Goal: Contribute content: Contribute content

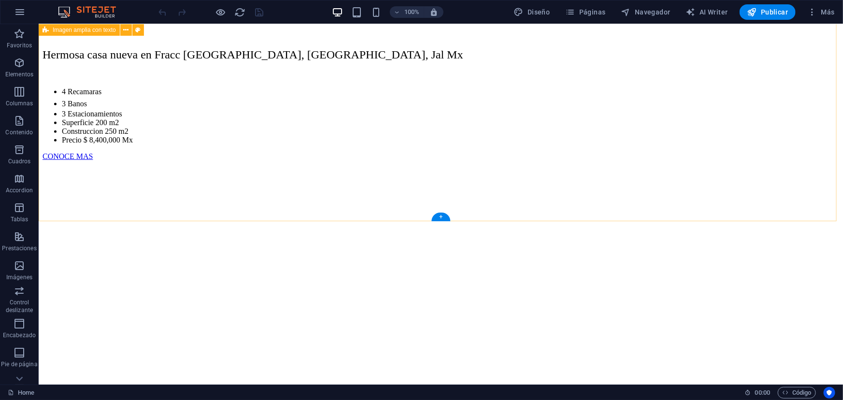
scroll to position [263, 0]
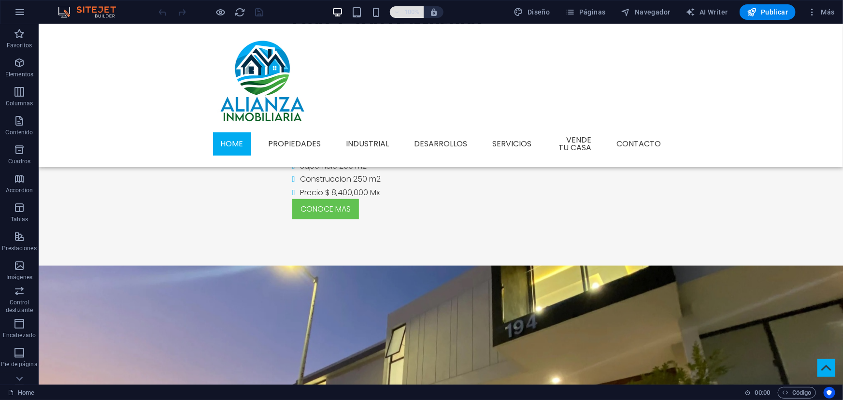
click at [411, 9] on h6 "100%" at bounding box center [412, 12] width 15 height 12
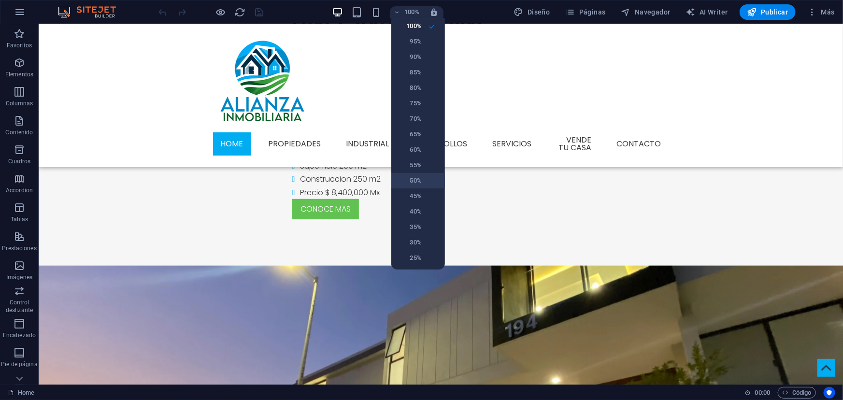
click at [409, 176] on h6 "50%" at bounding box center [409, 181] width 25 height 12
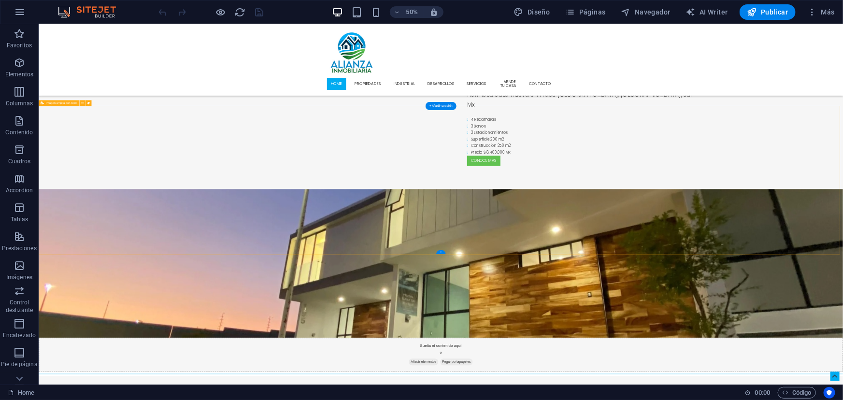
scroll to position [44, 0]
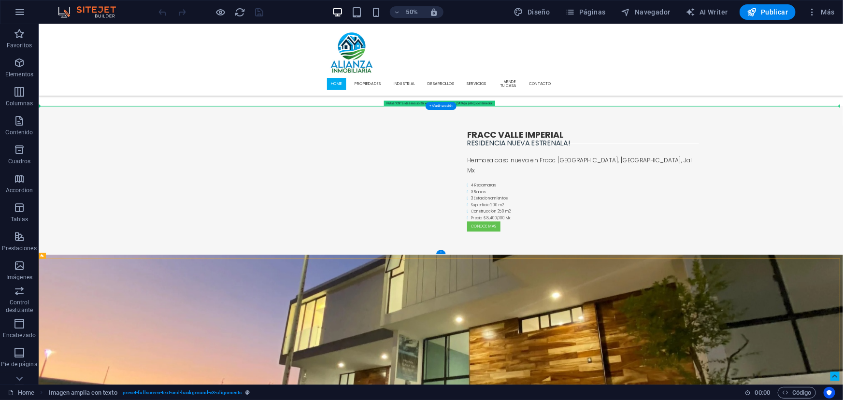
drag, startPoint x: 102, startPoint y: 281, endPoint x: 137, endPoint y: 241, distance: 53.1
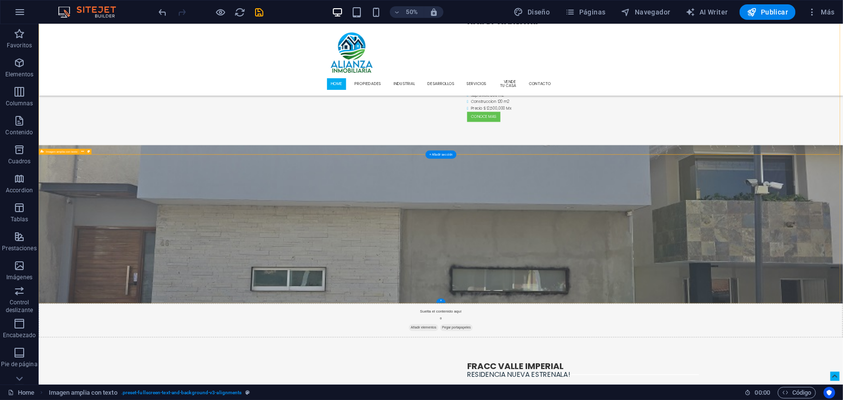
scroll to position [351, 0]
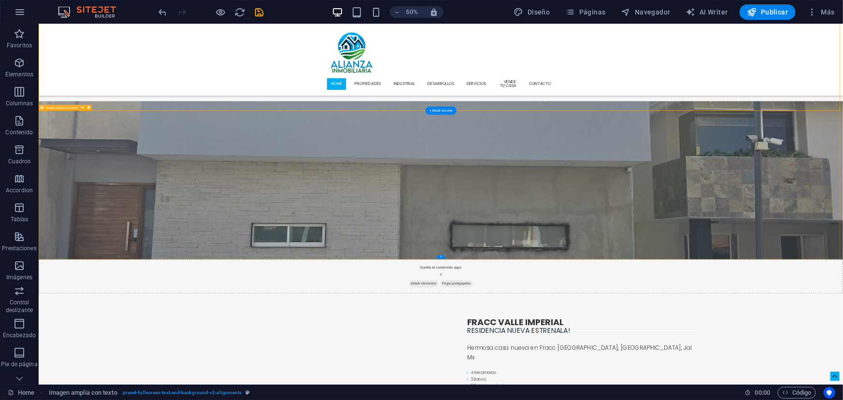
drag, startPoint x: 87, startPoint y: 281, endPoint x: 62, endPoint y: 482, distance: 203.1
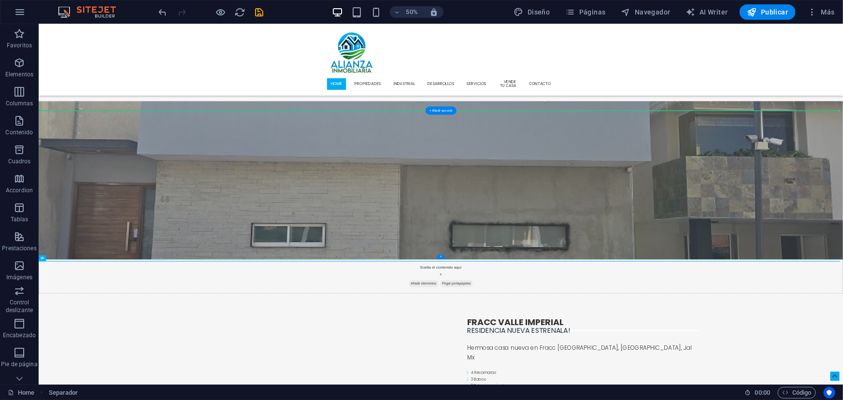
drag, startPoint x: 58, startPoint y: 497, endPoint x: 111, endPoint y: 213, distance: 288.7
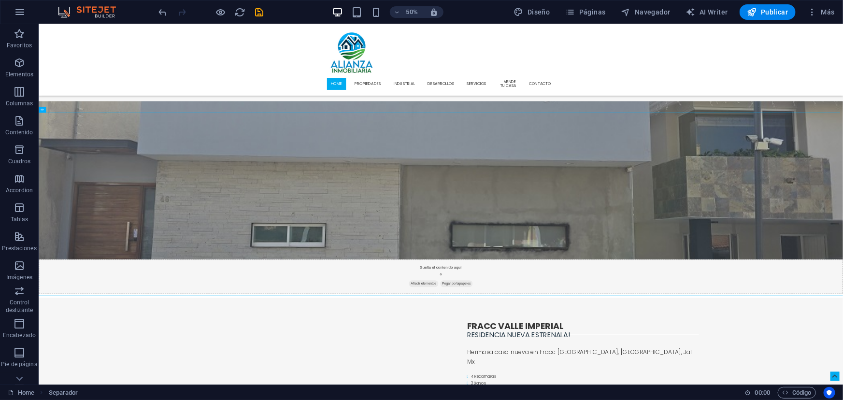
click at [266, 15] on div "50% Diseño Páginas Navegador AI Writer Publicar Más" at bounding box center [498, 11] width 682 height 15
click at [263, 15] on icon "save" at bounding box center [259, 12] width 11 height 11
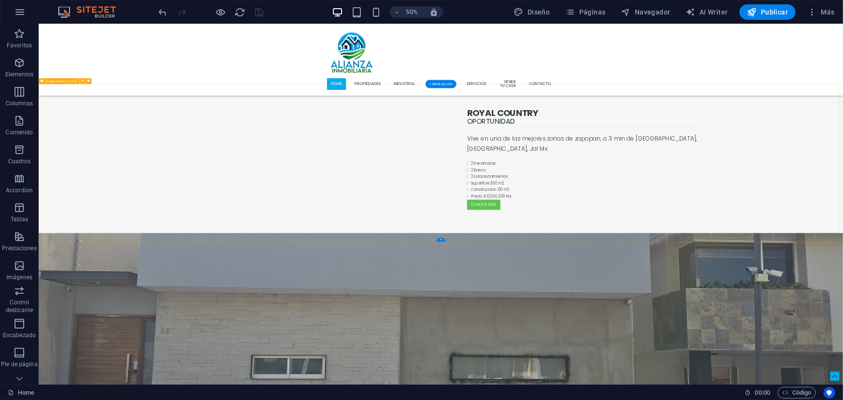
scroll to position [0, 0]
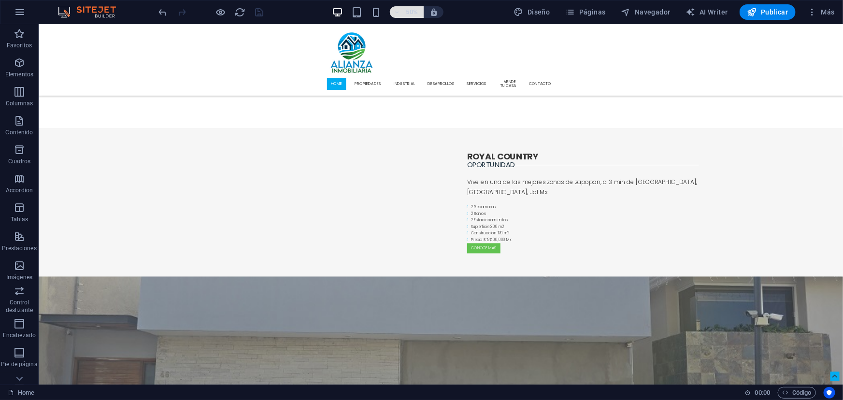
click at [414, 13] on h6 "50%" at bounding box center [412, 12] width 15 height 12
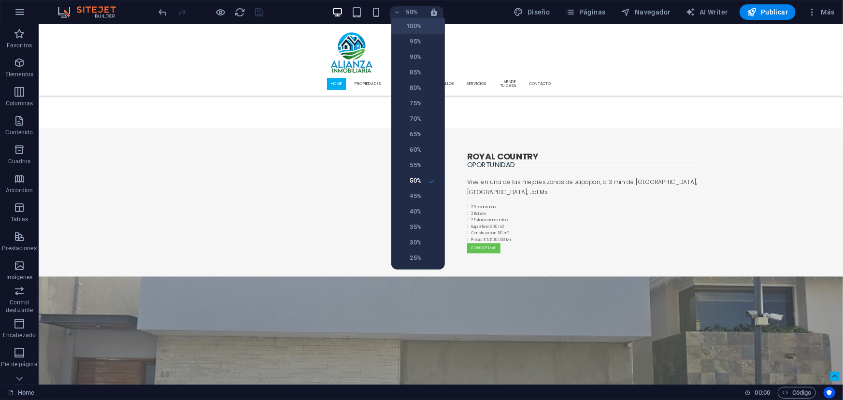
click at [418, 24] on h6 "100%" at bounding box center [409, 26] width 25 height 12
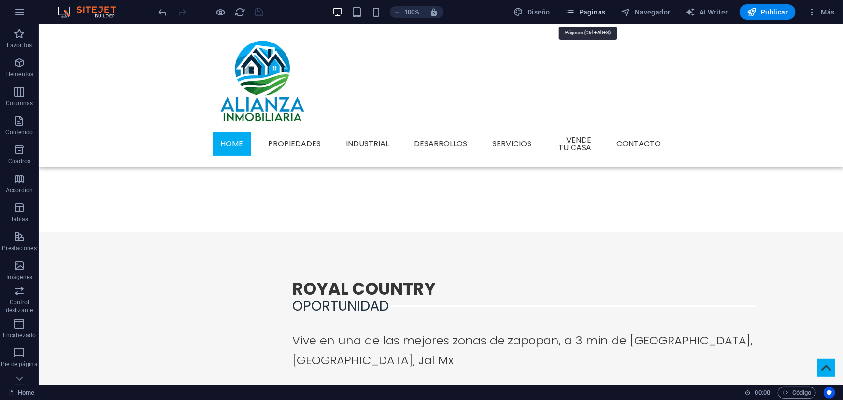
click at [590, 12] on span "Páginas" at bounding box center [586, 12] width 40 height 10
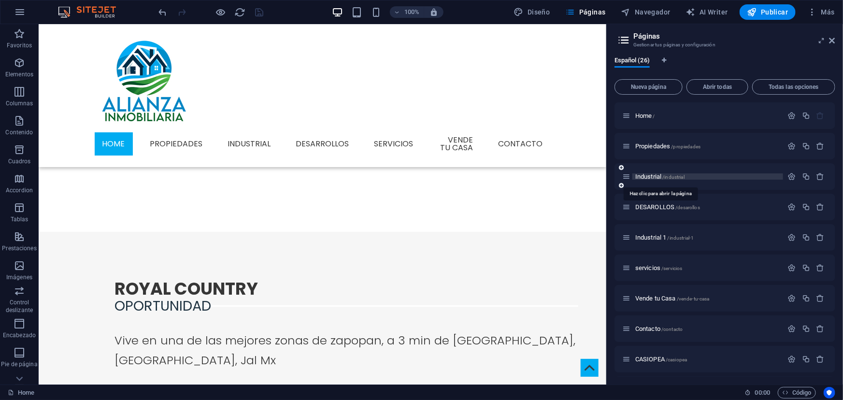
click at [655, 176] on span "Industrial /industrial" at bounding box center [660, 176] width 49 height 7
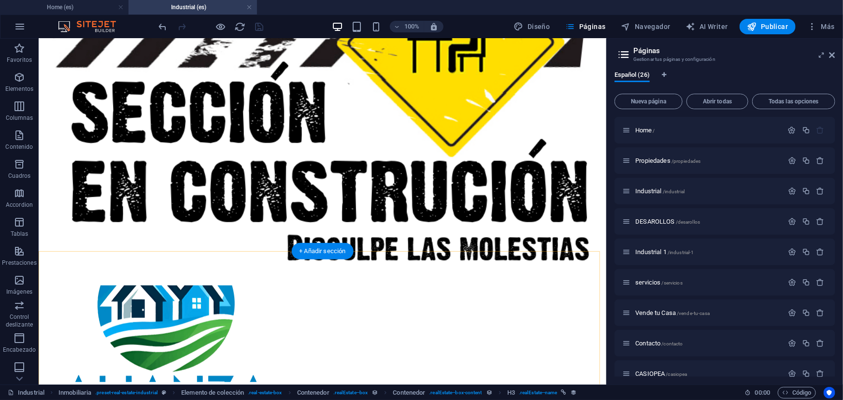
scroll to position [402, 0]
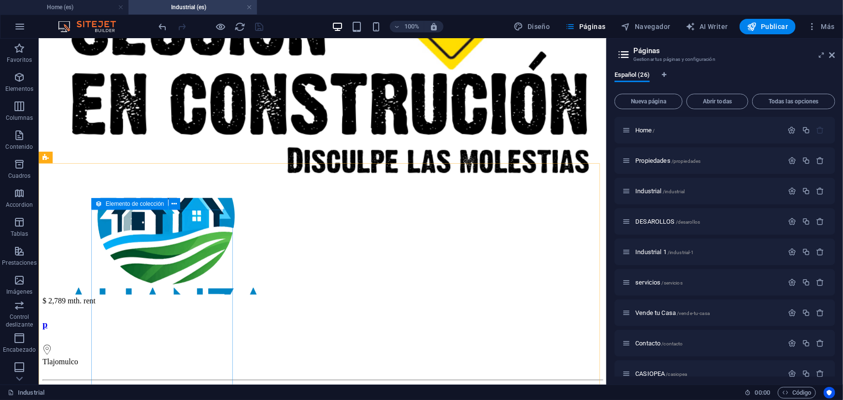
click at [106, 202] on span "Elemento de colección" at bounding box center [135, 204] width 58 height 6
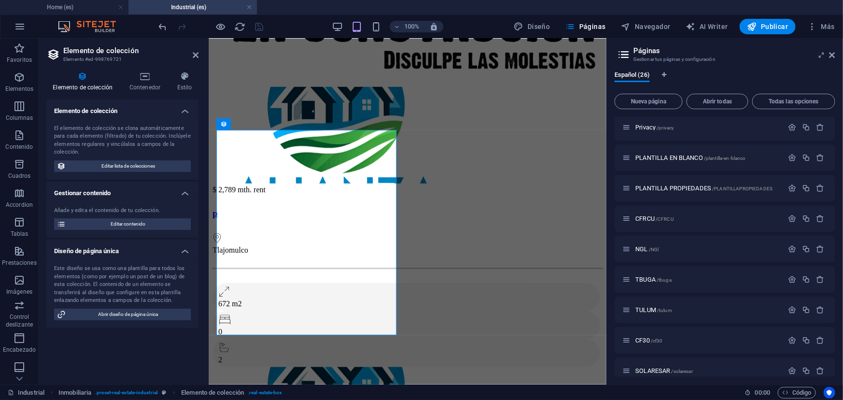
scroll to position [531, 0]
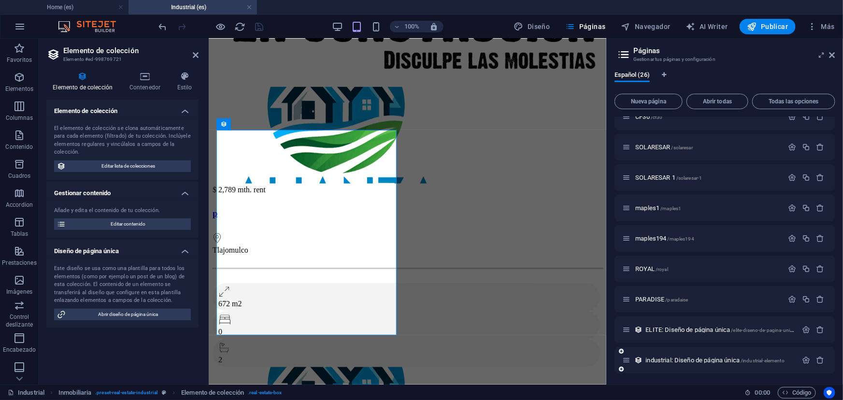
click at [676, 356] on div "industrial: Diseño de página única /industrial-elemento" at bounding box center [710, 360] width 175 height 11
click at [679, 363] on span "industrial: Diseño de página única /industrial-elemento" at bounding box center [715, 360] width 139 height 7
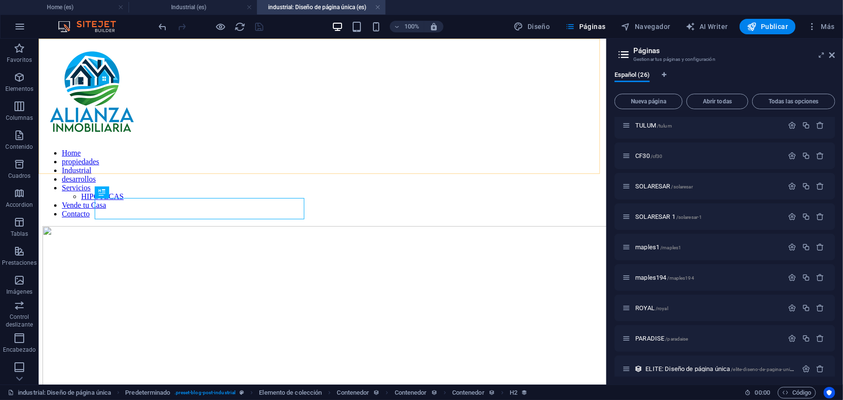
scroll to position [229, 0]
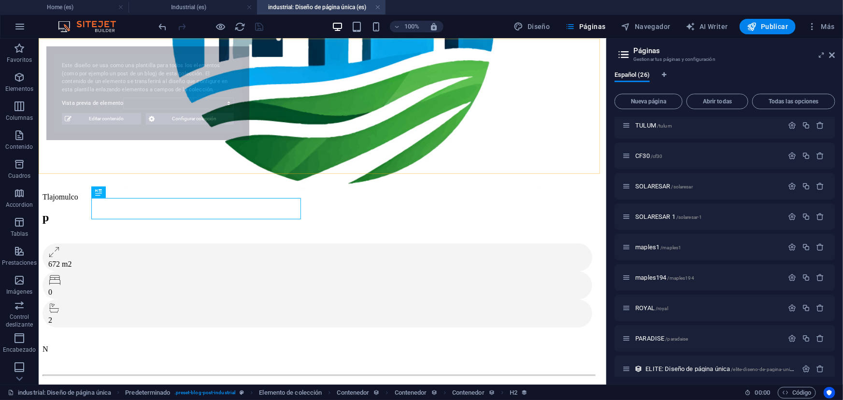
select select "68dce066138015d5ed0fd59c"
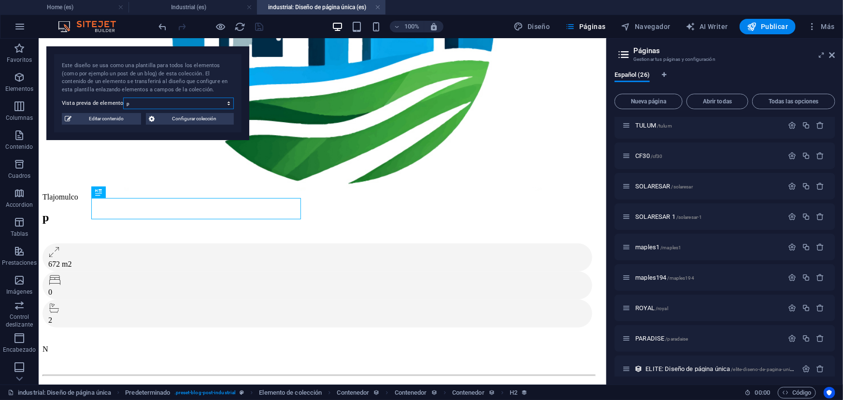
click at [142, 105] on select "p E S L" at bounding box center [178, 104] width 111 height 12
click at [140, 108] on select "p E S L" at bounding box center [178, 104] width 111 height 12
click at [129, 118] on span "Editar contenido" at bounding box center [106, 119] width 64 height 12
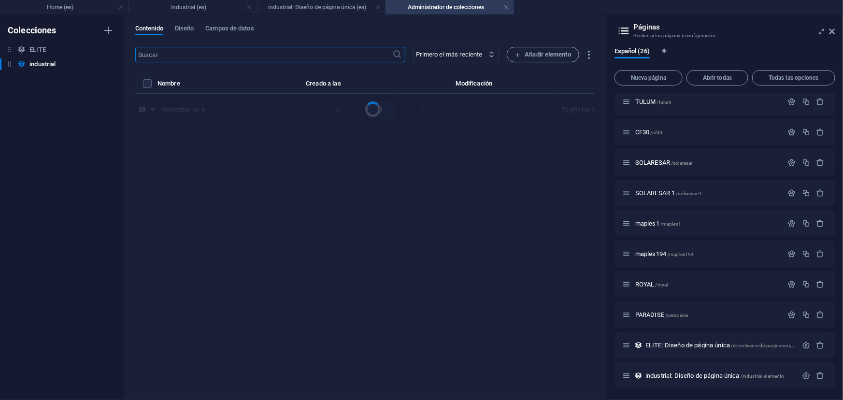
select select "Bodega"
select select "VENTA"
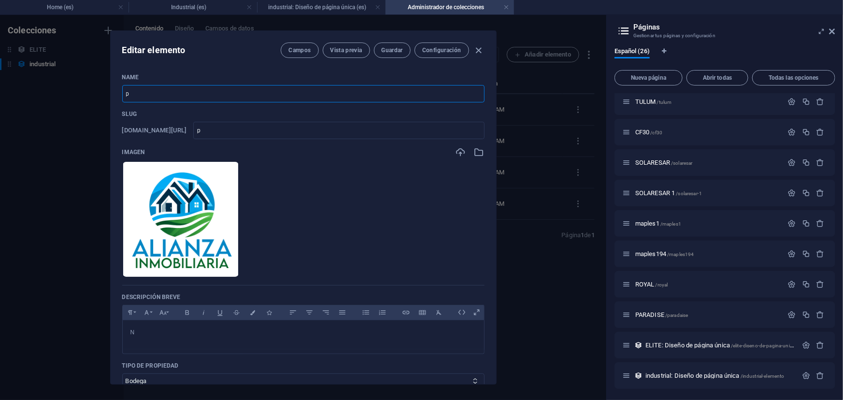
click at [216, 86] on input "p" at bounding box center [303, 93] width 363 height 17
type input "TERRENO EN PARQUE INDUSTRIL SOBRE AV LOPEZ MATEOS"
click at [394, 49] on span "Guardar" at bounding box center [392, 50] width 21 height 8
click at [475, 51] on icon "button" at bounding box center [478, 50] width 11 height 11
checkbox input "false"
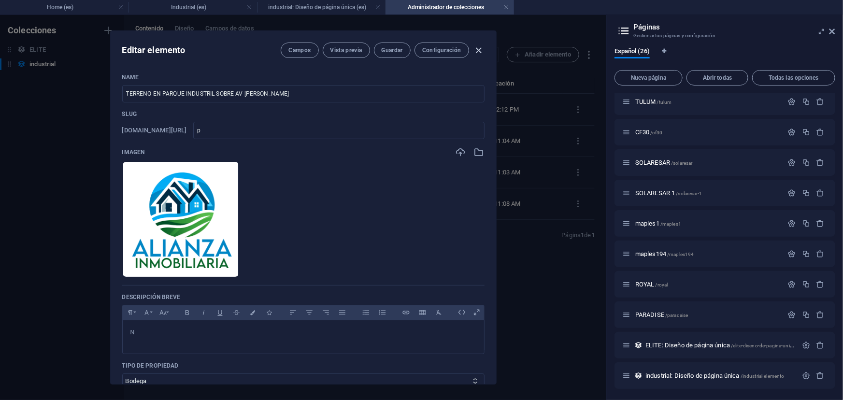
type input "p"
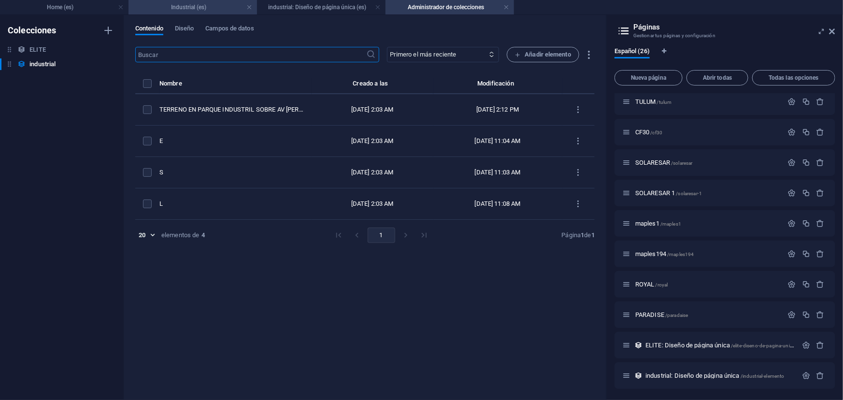
click at [212, 13] on li "Industrial (es)" at bounding box center [193, 7] width 129 height 15
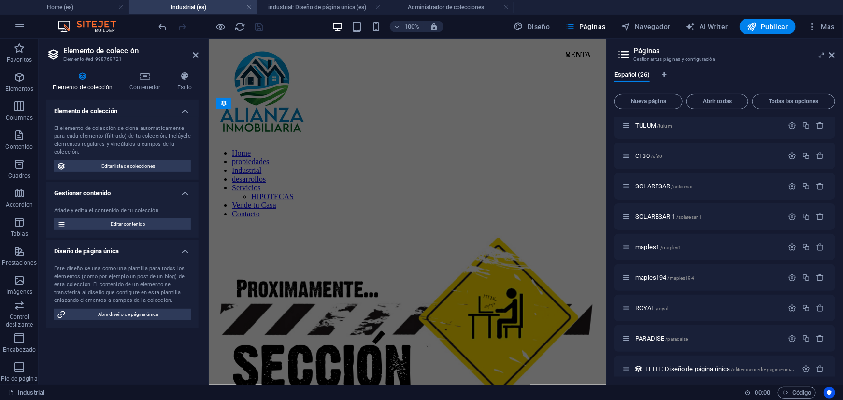
scroll to position [402, 0]
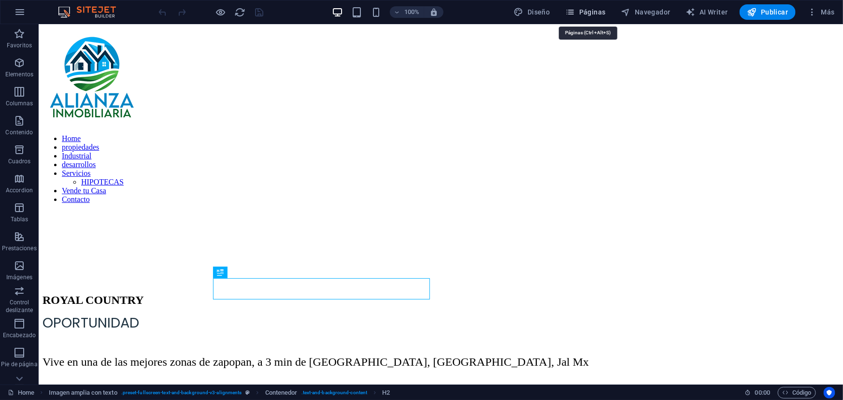
click at [589, 14] on span "Páginas" at bounding box center [586, 12] width 40 height 10
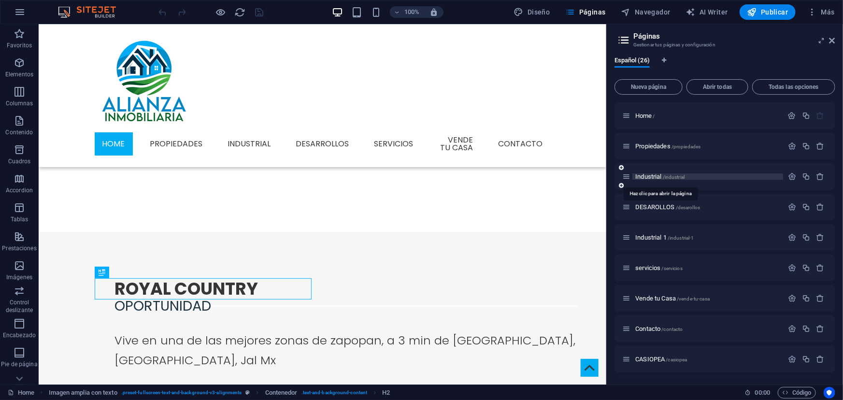
click at [645, 178] on span "Industrial /industrial" at bounding box center [660, 176] width 49 height 7
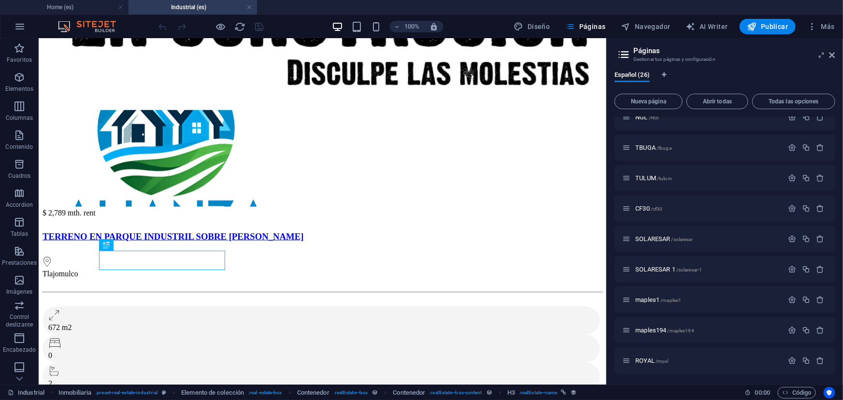
scroll to position [531, 0]
click at [654, 355] on div "industrial: Diseño de página única /industrial-elemento" at bounding box center [710, 360] width 175 height 11
click at [656, 360] on span "industrial: Diseño de página única /industrial-elemento" at bounding box center [715, 360] width 139 height 7
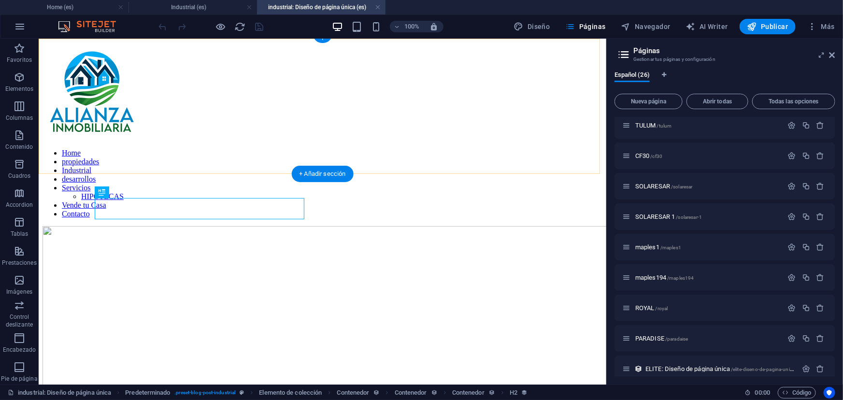
scroll to position [229, 0]
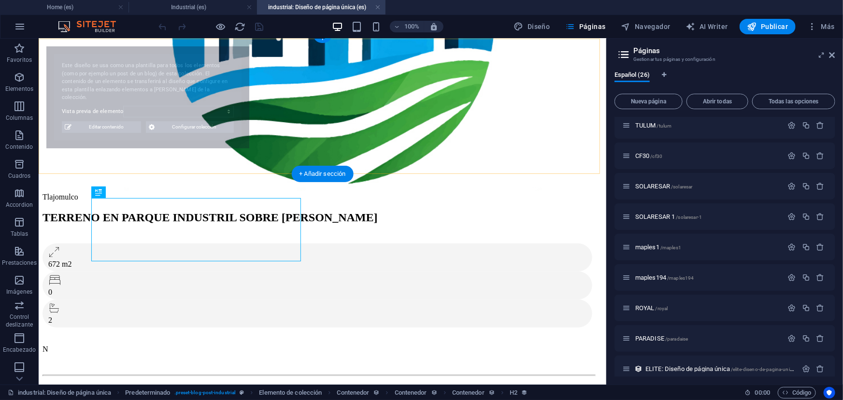
select select "68dce066138015d5ed0fd59c"
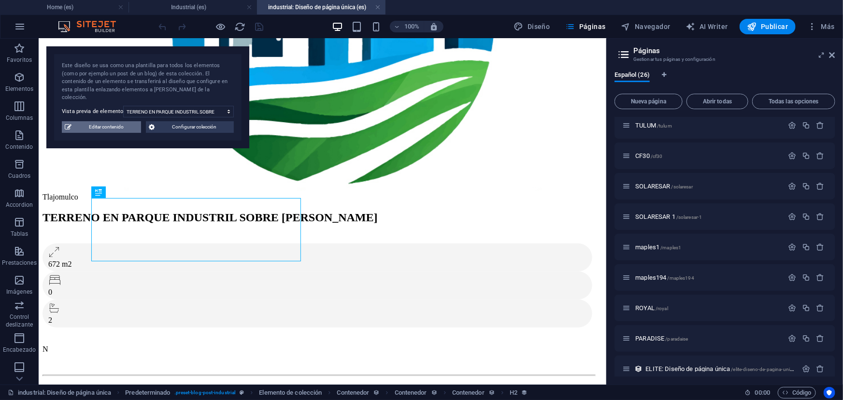
click at [116, 121] on span "Editar contenido" at bounding box center [106, 127] width 64 height 12
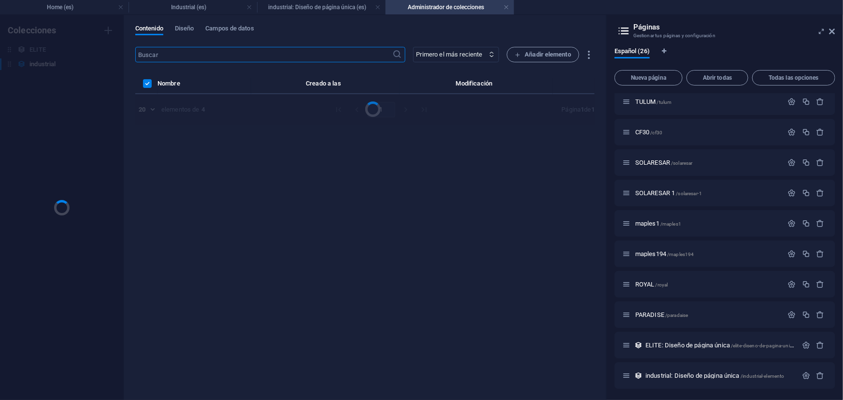
scroll to position [0, 0]
select select "Bodega"
select select "VENTA"
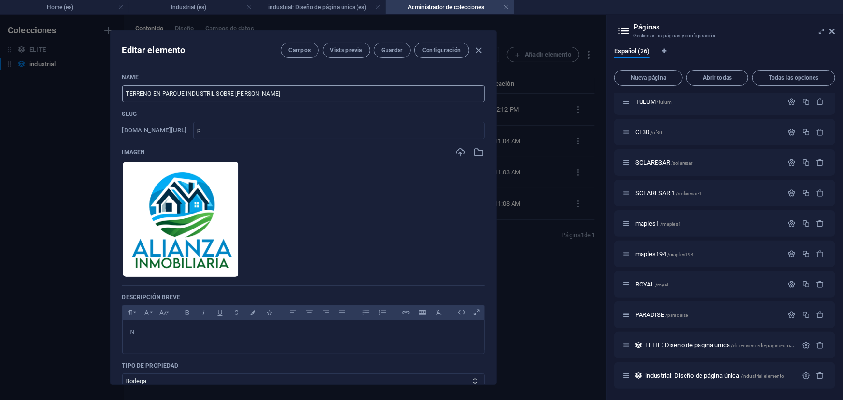
click at [209, 91] on input "TERRENO EN PARQUE INDUSTRIL SOBRE AV LOPEZ MATEOS" at bounding box center [303, 93] width 363 height 17
type input "TERRENO EN PARQUE INDUSTRIAL SOBRE [PERSON_NAME]"
drag, startPoint x: 276, startPoint y: 130, endPoint x: 230, endPoint y: 133, distance: 46.0
click at [230, 133] on div "www.example.com/industrial-elemento/ p ​" at bounding box center [303, 130] width 363 height 17
type input "L"
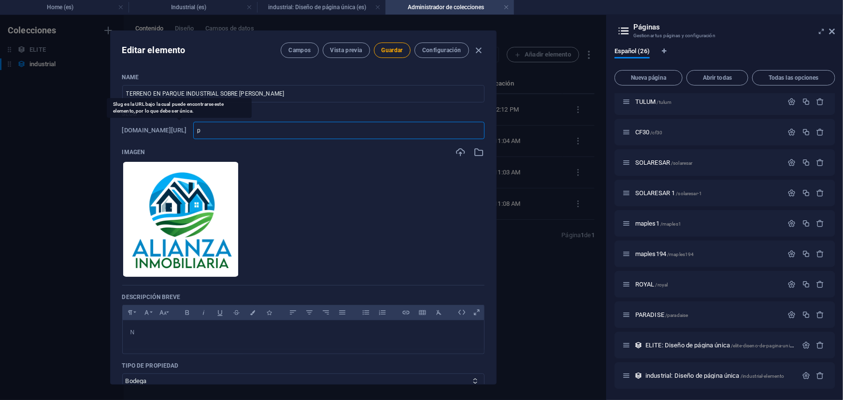
type input "L"
type input "LE"
type input "L"
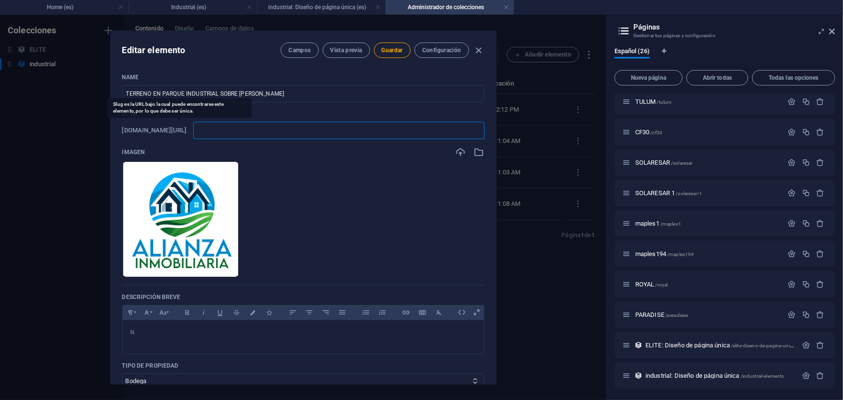
type input "l"
type input "lo"
type input "lop"
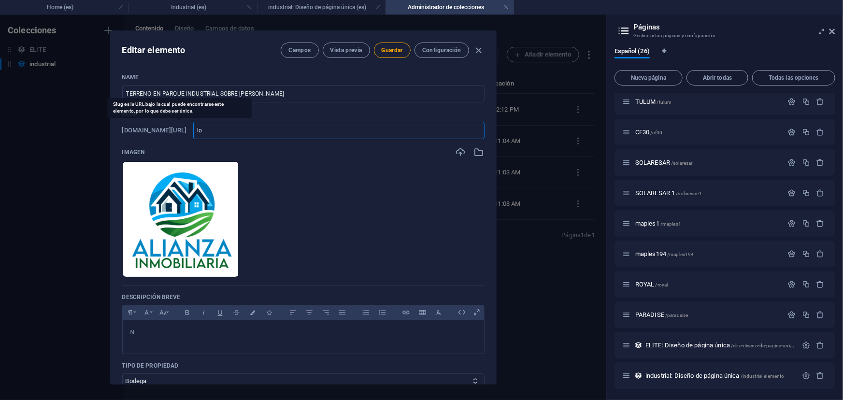
type input "lop"
type input "lope"
type input "[PERSON_NAME]"
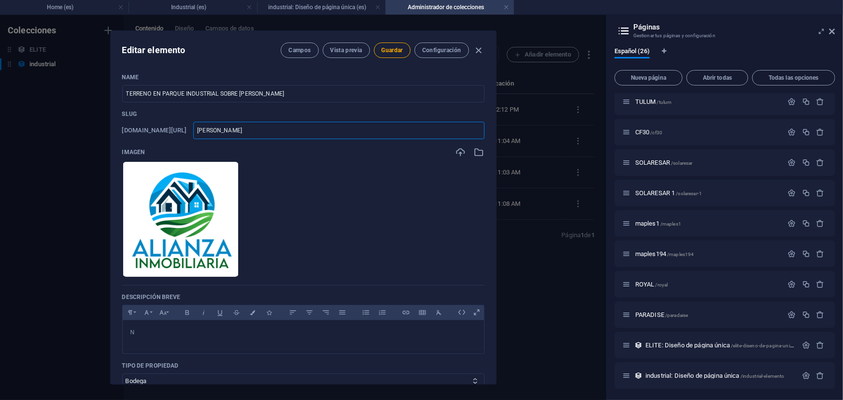
type input "[PERSON_NAME]"
click at [330, 209] on ul "Arrastra archivos aquí para cargarlos de inmediato" at bounding box center [303, 219] width 363 height 116
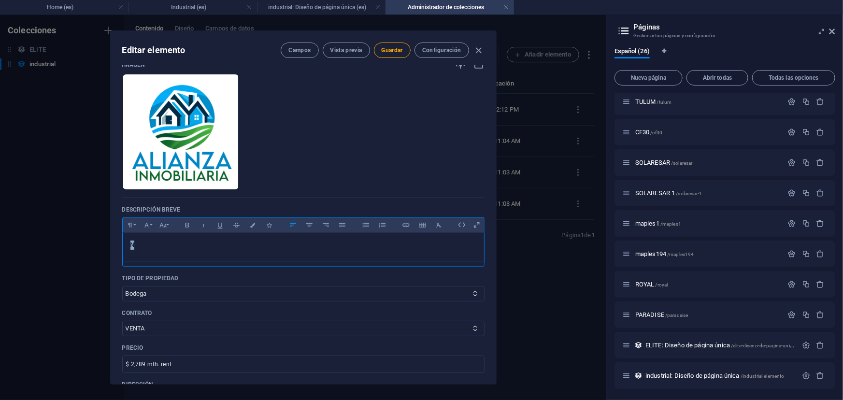
drag, startPoint x: 254, startPoint y: 255, endPoint x: 48, endPoint y: 234, distance: 206.9
click at [48, 234] on div "Editar elemento Campos Vista previa Guardar Configuración Name TERRENO EN PARQU…" at bounding box center [303, 207] width 607 height 385
drag, startPoint x: 131, startPoint y: 364, endPoint x: 174, endPoint y: 365, distance: 43.5
click at [174, 365] on input "$ 2,789 mth. rent" at bounding box center [303, 364] width 363 height 17
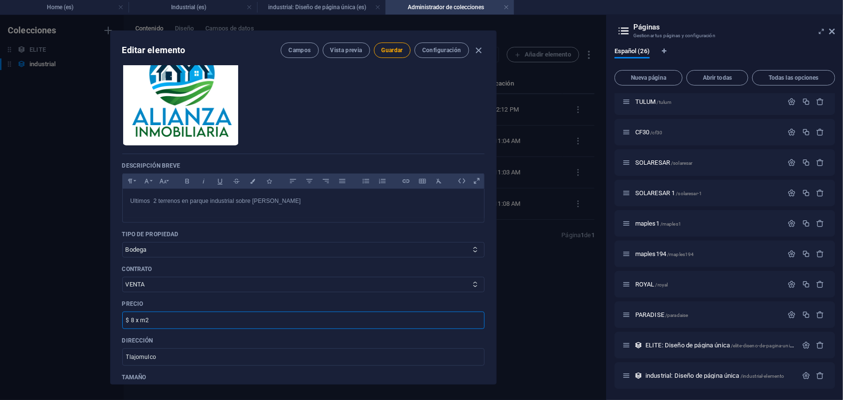
scroll to position [175, 0]
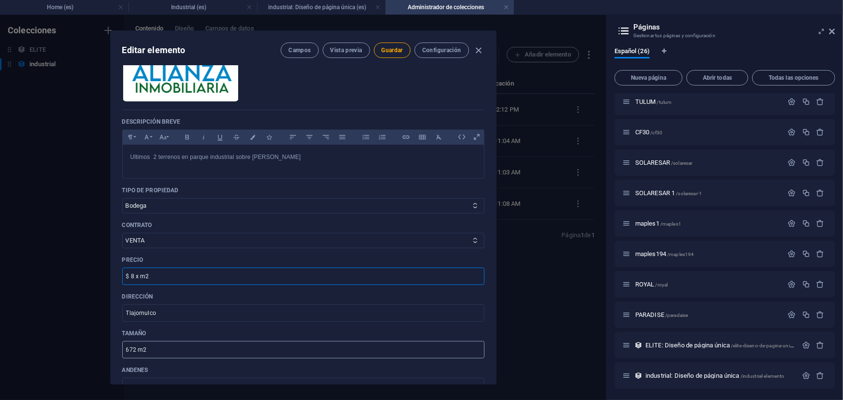
type input "$ 8 x m2"
drag, startPoint x: 136, startPoint y: 348, endPoint x: 117, endPoint y: 348, distance: 18.4
click at [117, 348] on div "Name TERRENO EN PARQUE INDUSTRIAL SOBRE AV LOPEZ MATEOS ​ Slug www.example.com/…" at bounding box center [304, 225] width 386 height 319
type input "874.94 m2"
click at [135, 275] on input "$ 8 x m2" at bounding box center [303, 276] width 363 height 17
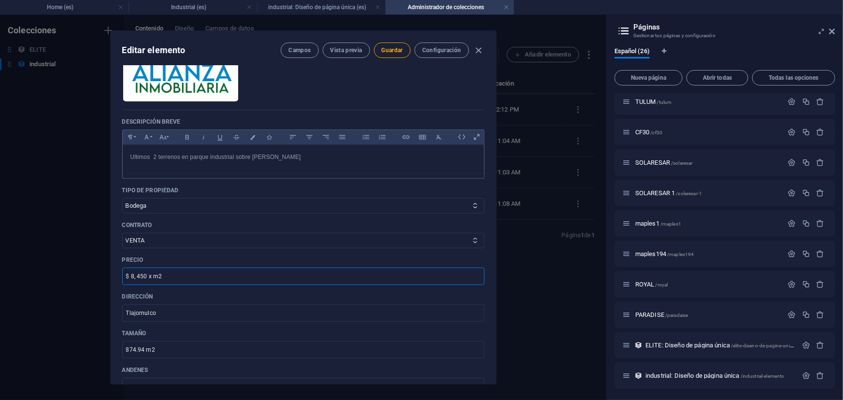
type input "$ 8, 450 x m2"
click at [393, 154] on p "Ultimos 2 terrenos en parque industrial sobre [PERSON_NAME]" at bounding box center [304, 157] width 346 height 9
click at [131, 180] on div "Ultimos 2 terrenos en parque industrial sobre lopez mateos U" at bounding box center [304, 167] width 362 height 44
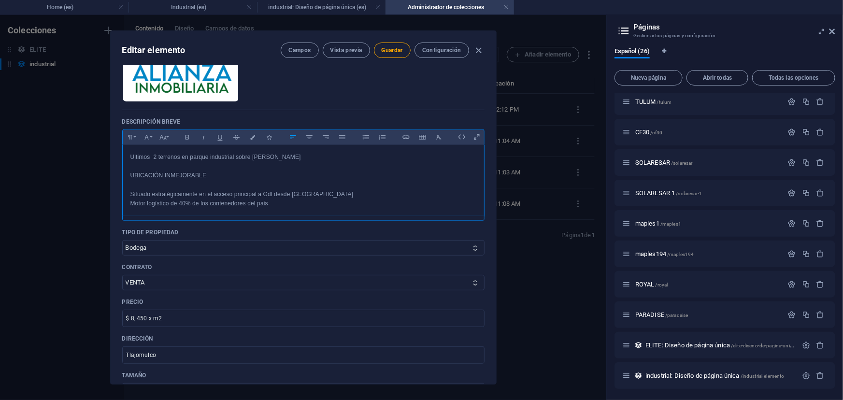
scroll to position [263, 0]
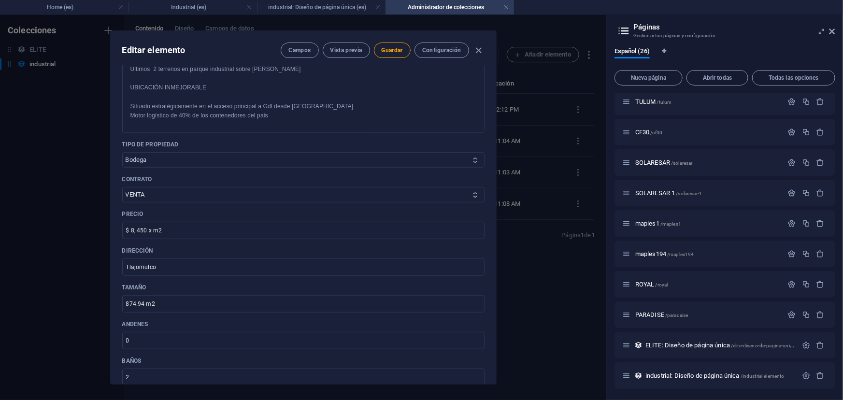
click at [203, 154] on select "Nave Terreno Bodega" at bounding box center [303, 159] width 363 height 15
select select "Terreno"
click at [122, 152] on select "Nave Terreno Bodega" at bounding box center [303, 159] width 363 height 15
click at [398, 53] on span "Guardar" at bounding box center [392, 50] width 21 height 8
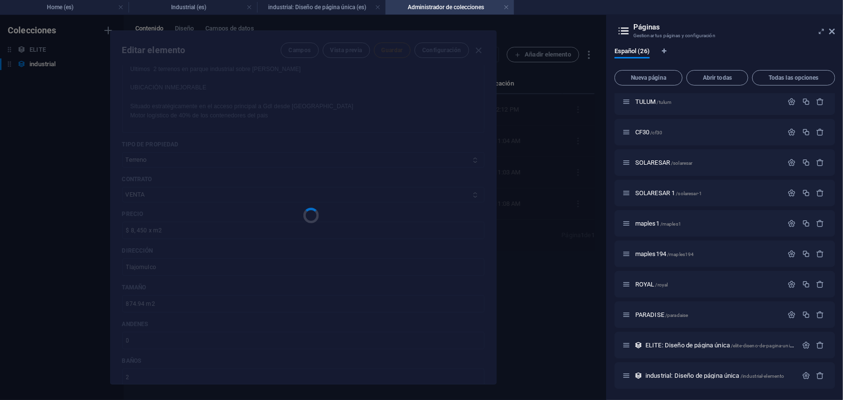
type input "[PERSON_NAME]"
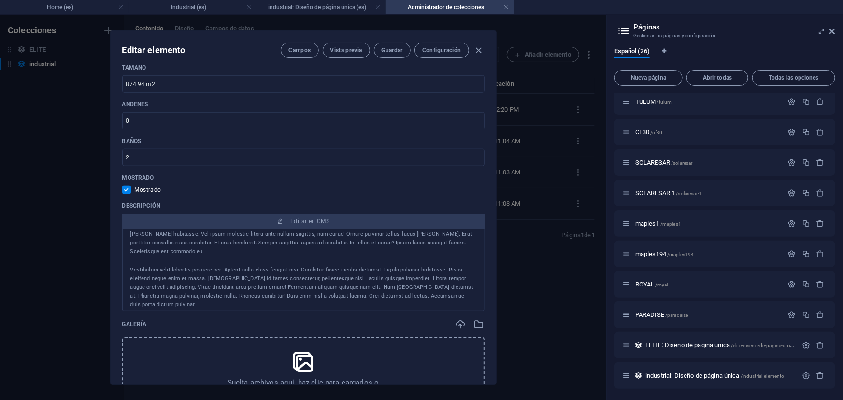
scroll to position [0, 0]
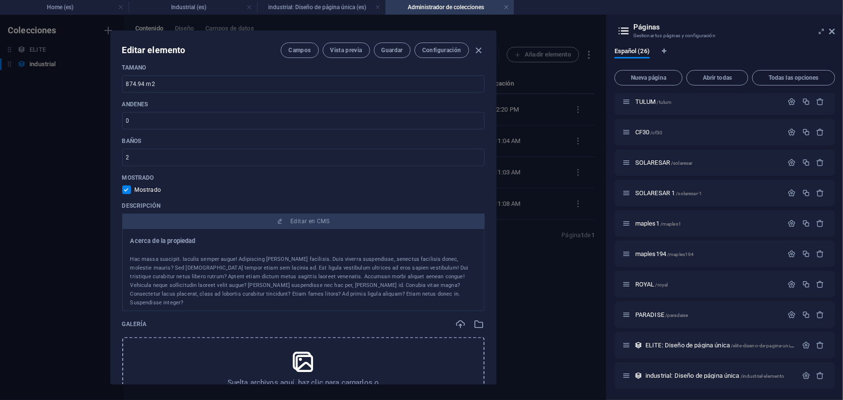
drag, startPoint x: 451, startPoint y: 282, endPoint x: 130, endPoint y: 260, distance: 322.7
click at [130, 260] on div "Acerca de la propiedad Hac massa suscipit. Iaculis semper augue! Adipiscing mat…" at bounding box center [303, 270] width 363 height 82
click at [131, 261] on div "Hac massa suscipit. Iaculis semper augue! Adipiscing mattis facilisis. Duis viv…" at bounding box center [304, 281] width 346 height 52
click at [134, 260] on div "Hac massa suscipit. Iaculis semper augue! Adipiscing mattis facilisis. Duis viv…" at bounding box center [304, 281] width 346 height 52
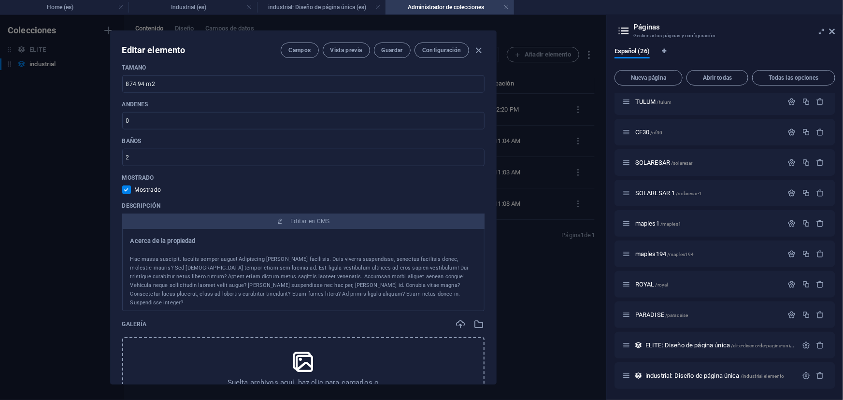
click at [146, 256] on div "Hac massa suscipit. Iaculis semper augue! Adipiscing mattis facilisis. Duis viv…" at bounding box center [304, 281] width 346 height 52
click at [146, 254] on div "Acerca de la propiedad Hac massa suscipit. Iaculis semper augue! Adipiscing mat…" at bounding box center [304, 370] width 346 height 266
click at [151, 245] on div "Acerca de la propiedad Hac massa suscipit. Iaculis semper augue! Adipiscing mat…" at bounding box center [304, 370] width 346 height 266
click at [149, 253] on div at bounding box center [304, 251] width 346 height 10
click at [148, 259] on div "Hac massa suscipit. Iaculis semper augue! Adipiscing mattis facilisis. Duis viv…" at bounding box center [304, 281] width 346 height 52
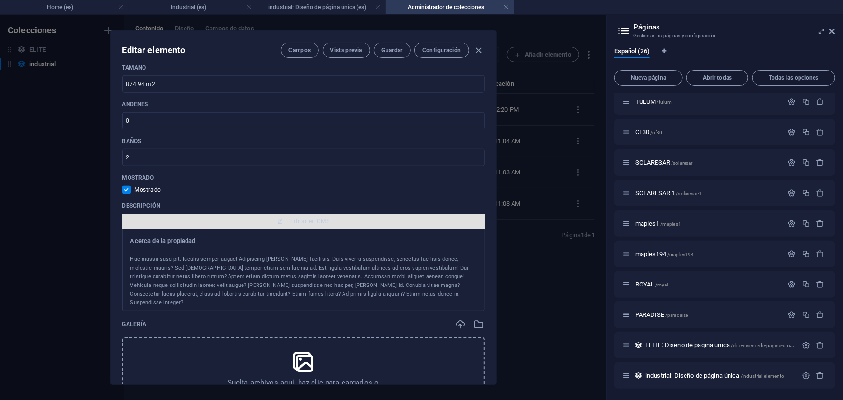
click at [209, 220] on span "Editar en CMS" at bounding box center [303, 222] width 355 height 8
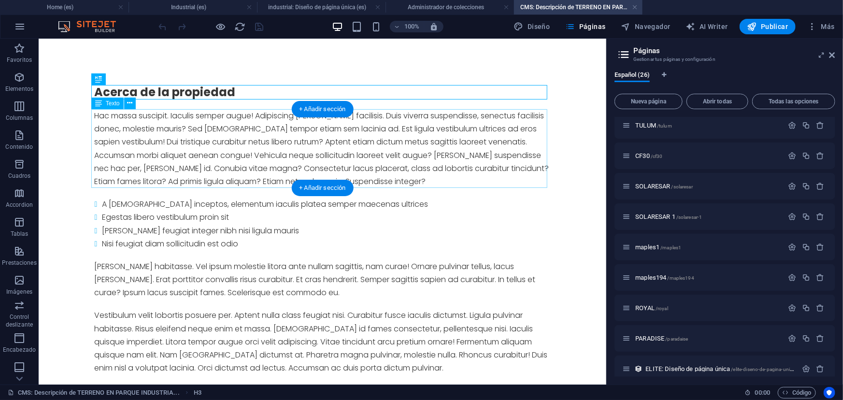
click at [150, 144] on div "Hac massa suscipit. Iaculis semper augue! Adipiscing mattis facilisis. Duis viv…" at bounding box center [322, 148] width 456 height 79
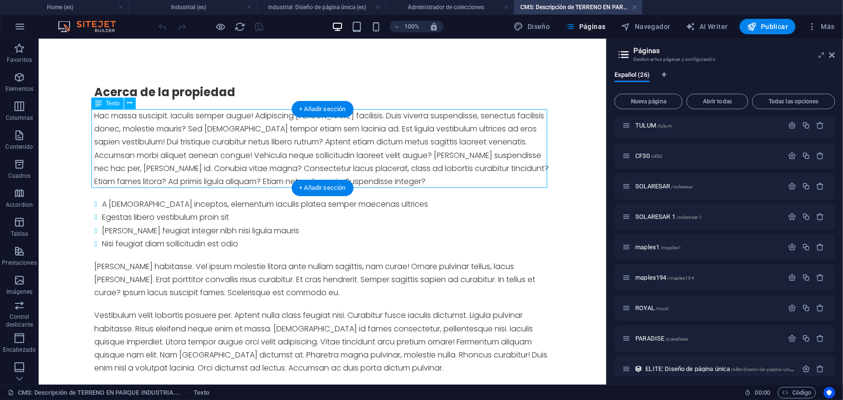
click at [378, 177] on div "Hac massa suscipit. Iaculis semper augue! Adipiscing mattis facilisis. Duis viv…" at bounding box center [322, 148] width 456 height 79
click at [270, 178] on div "Hac massa suscipit. Iaculis semper augue! Adipiscing mattis facilisis. Duis viv…" at bounding box center [322, 148] width 456 height 79
click at [270, 177] on div "Hac massa suscipit. Iaculis semper augue! Adipiscing mattis facilisis. Duis viv…" at bounding box center [322, 148] width 456 height 79
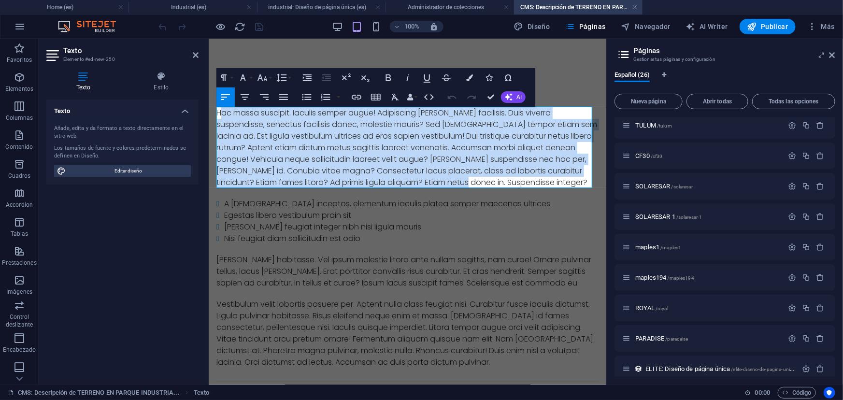
drag, startPoint x: 468, startPoint y: 181, endPoint x: 222, endPoint y: 115, distance: 254.6
click at [222, 115] on div "Hac massa suscipit. Iaculis semper augue! Adipiscing mattis facilisis. Duis viv…" at bounding box center [407, 147] width 382 height 81
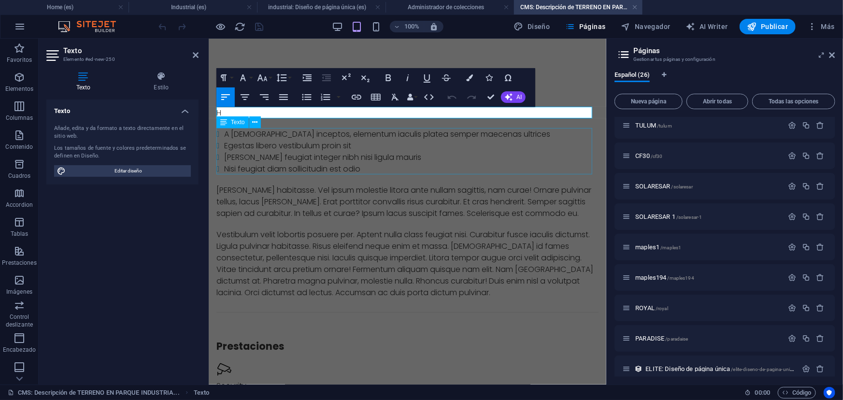
click at [289, 160] on div "A euismod inceptos, elementum iaculis platea semper maecenas ultrices Egestas l…" at bounding box center [407, 151] width 382 height 46
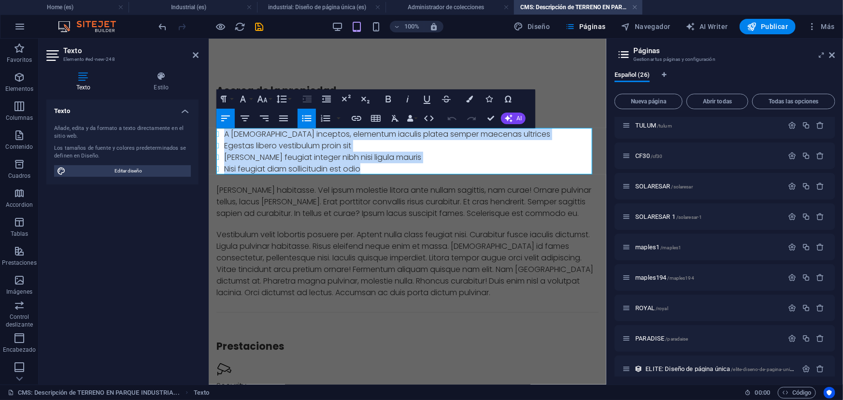
drag, startPoint x: 365, startPoint y: 169, endPoint x: 224, endPoint y: 137, distance: 144.6
click at [224, 137] on ul "A euismod inceptos, elementum iaculis platea semper maecenas ultrices Egestas l…" at bounding box center [407, 151] width 382 height 46
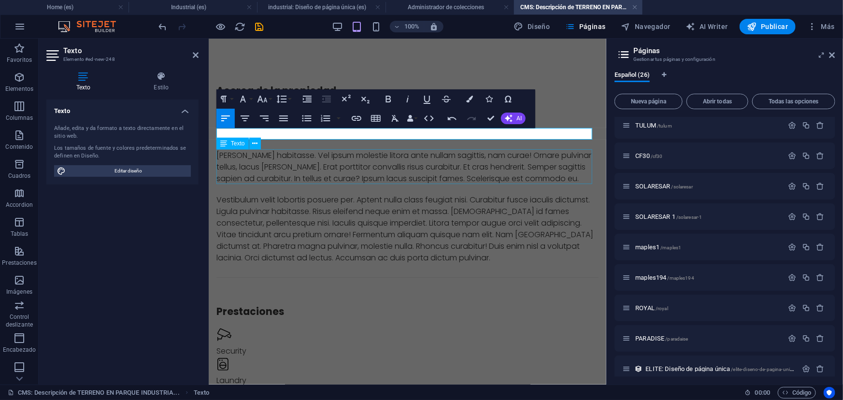
click at [272, 160] on div "Justo habitasse. Vel ipsum molestie litora ante nullam sagittis, nam curae! Orn…" at bounding box center [407, 166] width 382 height 35
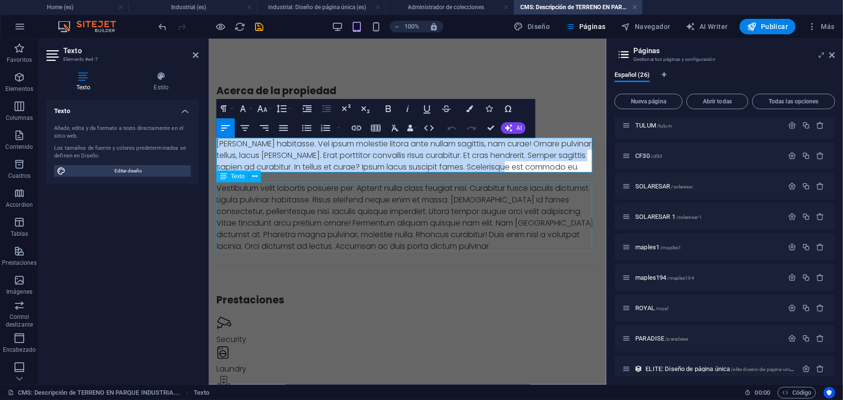
drag, startPoint x: 286, startPoint y: 195, endPoint x: 456, endPoint y: 194, distance: 170.1
click at [456, 194] on div "Vestibulum velit lobortis posuere per. Aptent nulla class feugiat nisi. Curabit…" at bounding box center [407, 217] width 382 height 70
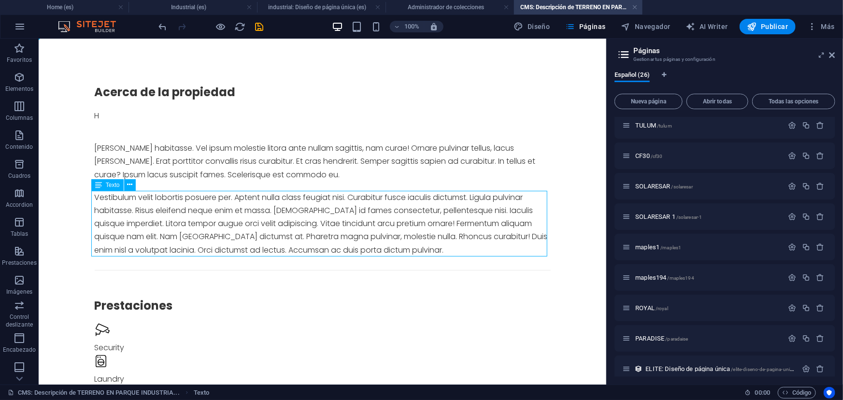
click at [286, 194] on div "Vestibulum velit lobortis posuere per. Aptent nulla class feugiat nisi. Curabit…" at bounding box center [322, 223] width 456 height 66
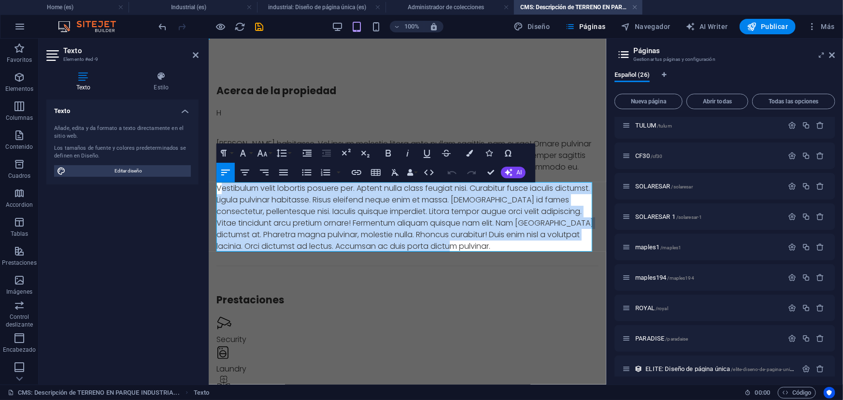
drag, startPoint x: 222, startPoint y: 188, endPoint x: 556, endPoint y: 244, distance: 339.1
click at [556, 244] on div "Vestibulum velit lobortis posuere per. Aptent nulla class feugiat nisi. Curabit…" at bounding box center [407, 217] width 382 height 70
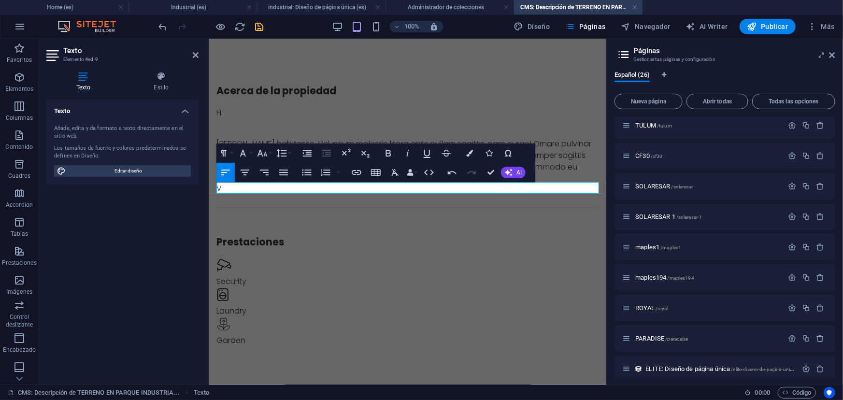
click at [261, 29] on icon "save" at bounding box center [259, 26] width 11 height 11
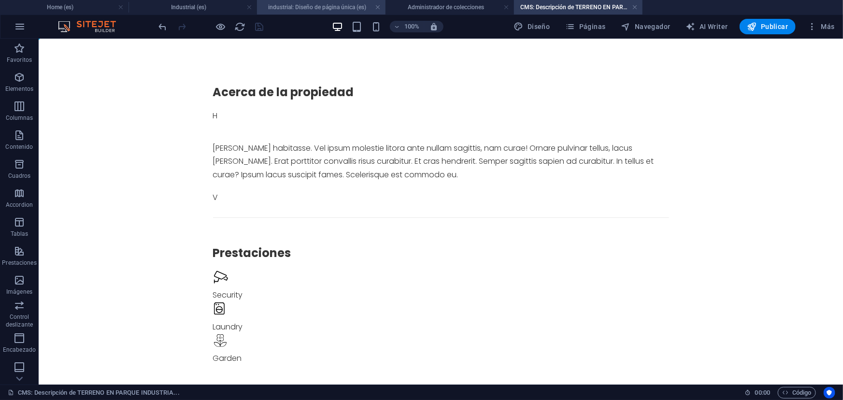
click at [327, 8] on h4 "industrial: Diseño de página única (es)" at bounding box center [321, 7] width 129 height 11
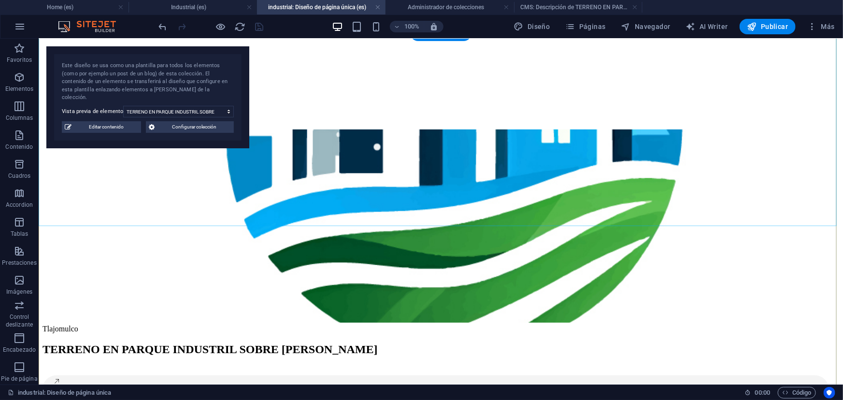
scroll to position [141, 0]
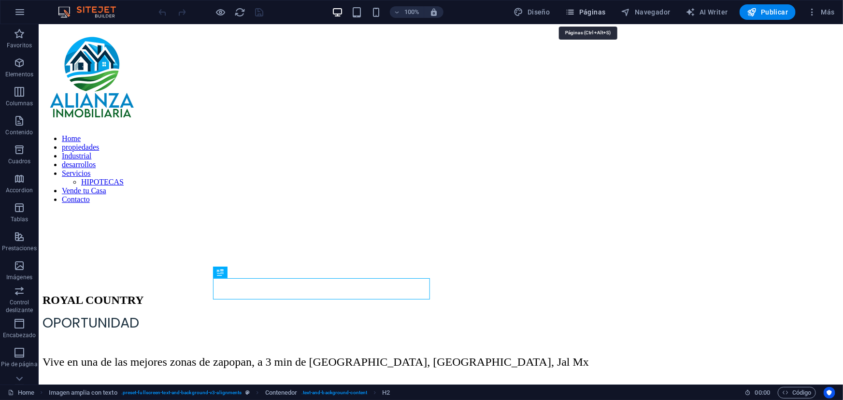
click at [604, 9] on span "Páginas" at bounding box center [586, 12] width 40 height 10
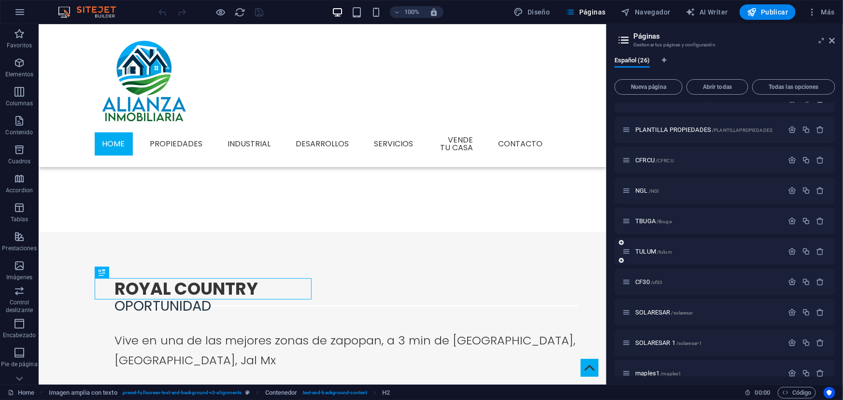
scroll to position [517, 0]
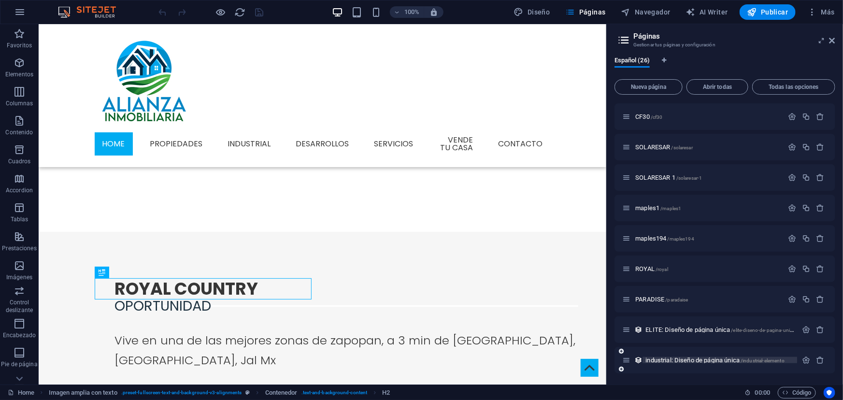
click at [661, 363] on span "industrial: Diseño de página única /industrial-elemento" at bounding box center [715, 360] width 139 height 7
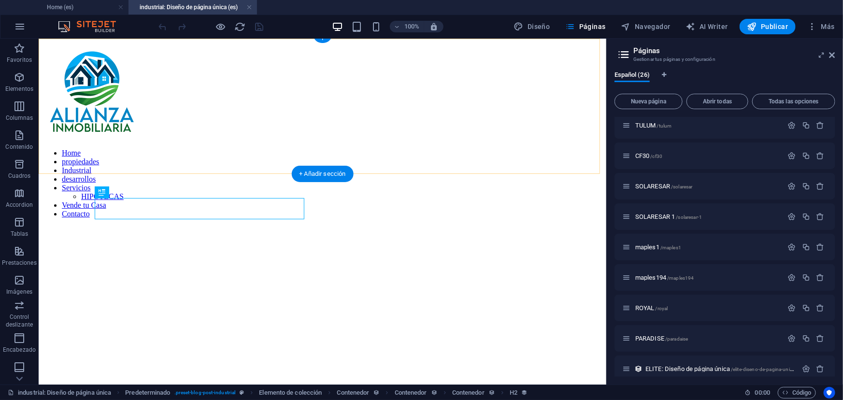
scroll to position [229, 0]
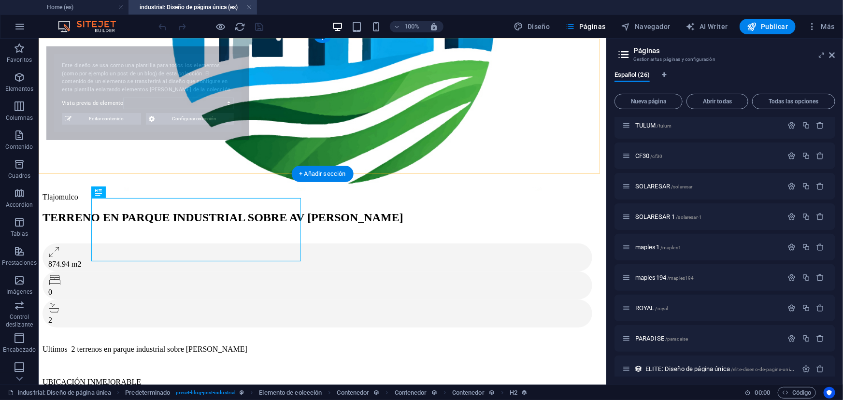
select select "68dce066138015d5ed0fd59c"
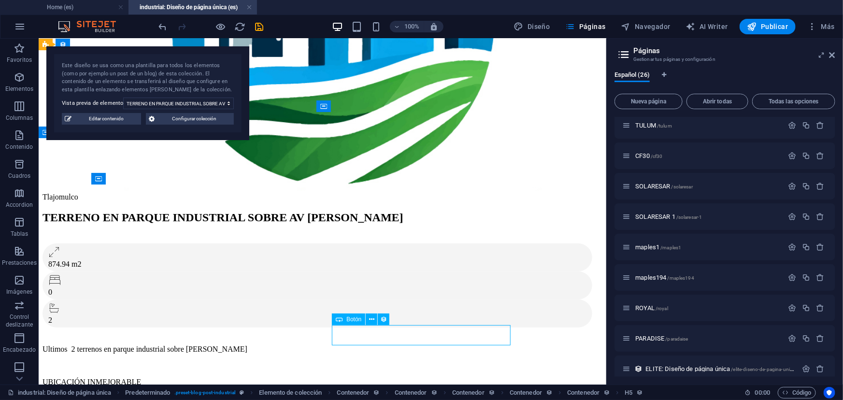
click at [355, 319] on span "Botón" at bounding box center [354, 320] width 15 height 6
select select "%"
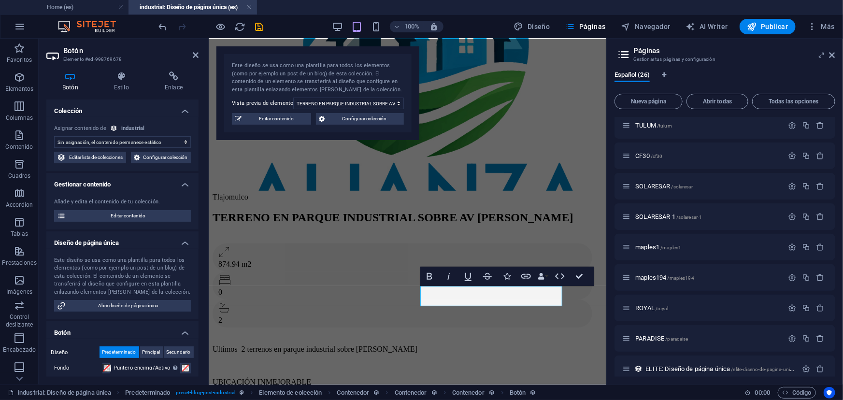
click at [161, 137] on select "Sin asignación, el contenido permanece estático Creado a las (Fecha) Actualizad…" at bounding box center [122, 142] width 137 height 12
click at [130, 109] on h4 "Colección" at bounding box center [122, 108] width 152 height 17
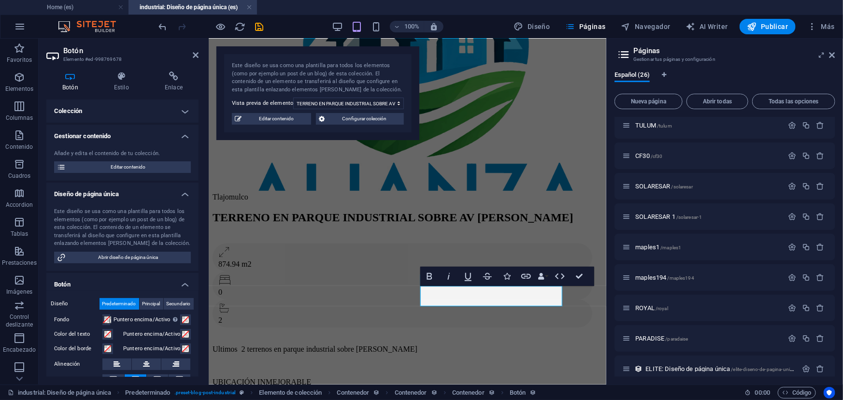
click at [130, 109] on h4 "Colección" at bounding box center [122, 111] width 152 height 23
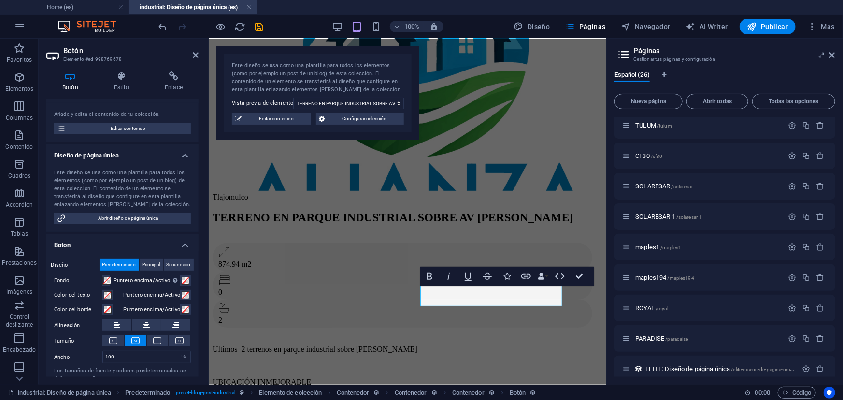
scroll to position [129, 0]
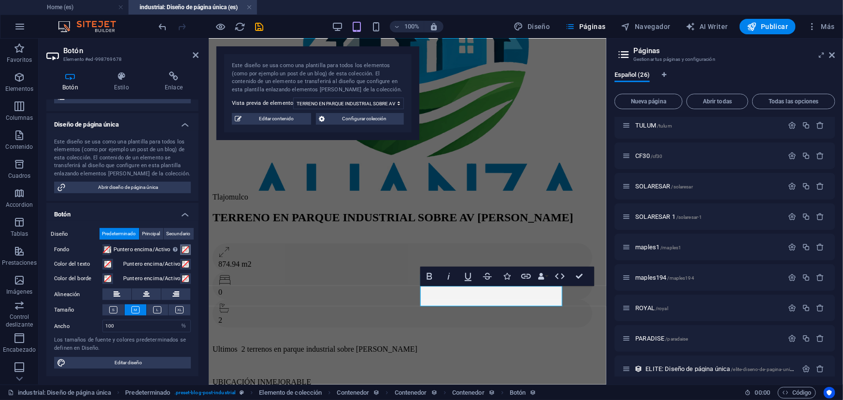
click at [187, 252] on span at bounding box center [186, 250] width 8 height 8
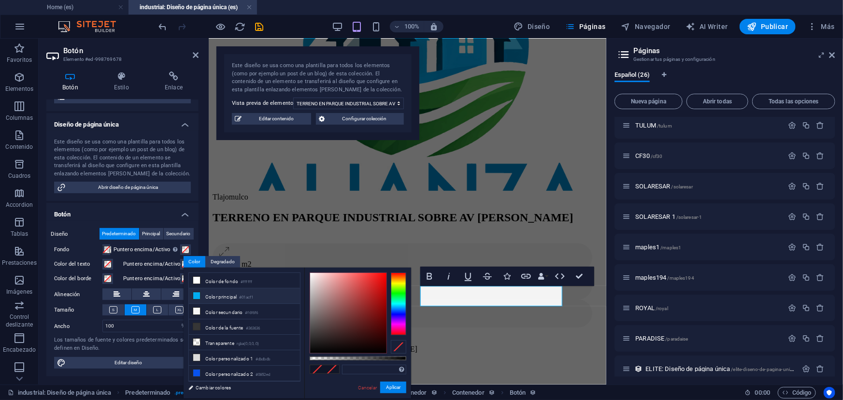
click at [213, 293] on li "Color principal #01acf1" at bounding box center [244, 296] width 111 height 15
type input "#01acf1"
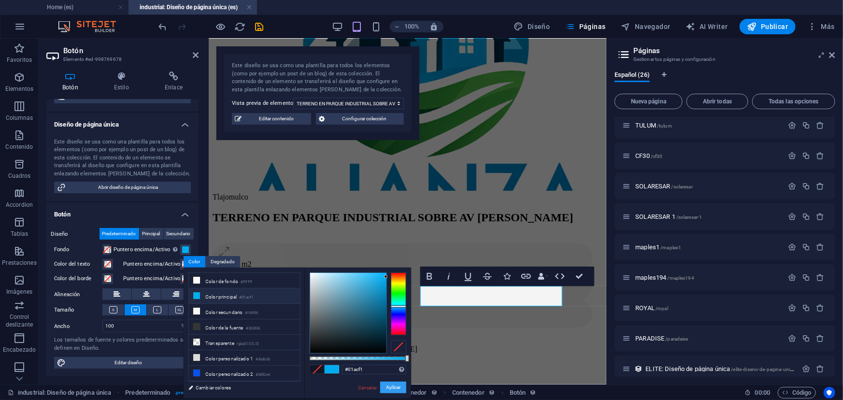
click at [403, 390] on button "Aplicar" at bounding box center [393, 388] width 26 height 12
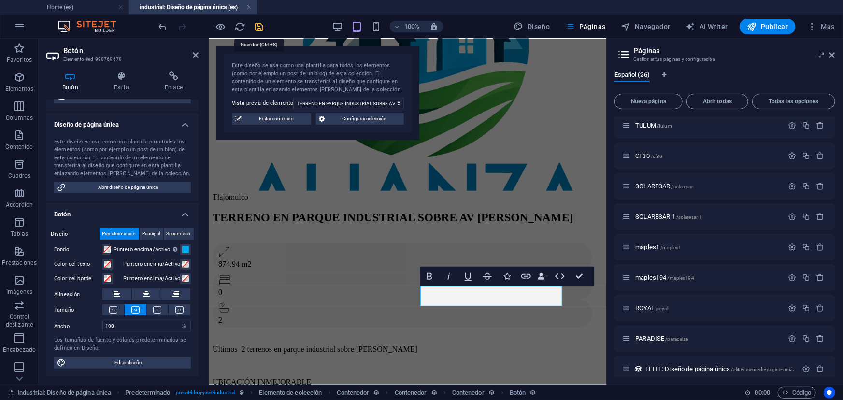
click at [256, 28] on icon "save" at bounding box center [259, 26] width 11 height 11
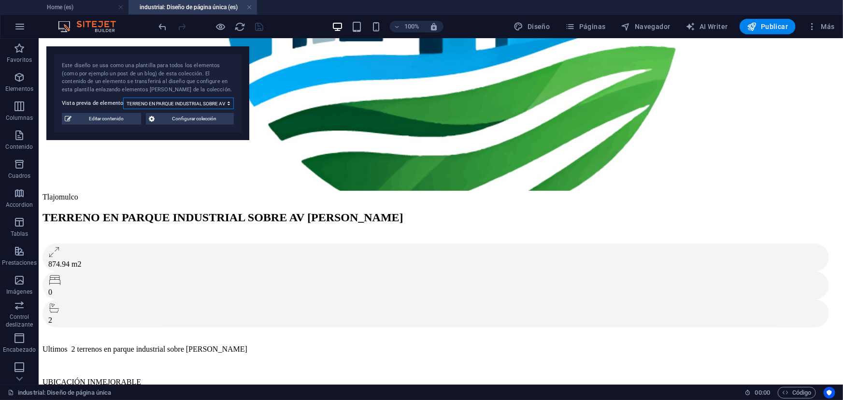
click at [141, 101] on select "TERRENO EN PARQUE INDUSTRIAL SOBRE AV LOPEZ MATEOS E S L" at bounding box center [178, 104] width 111 height 12
click at [123, 98] on select "TERRENO EN PARQUE INDUSTRIAL SOBRE AV LOPEZ MATEOS E S L" at bounding box center [178, 104] width 111 height 12
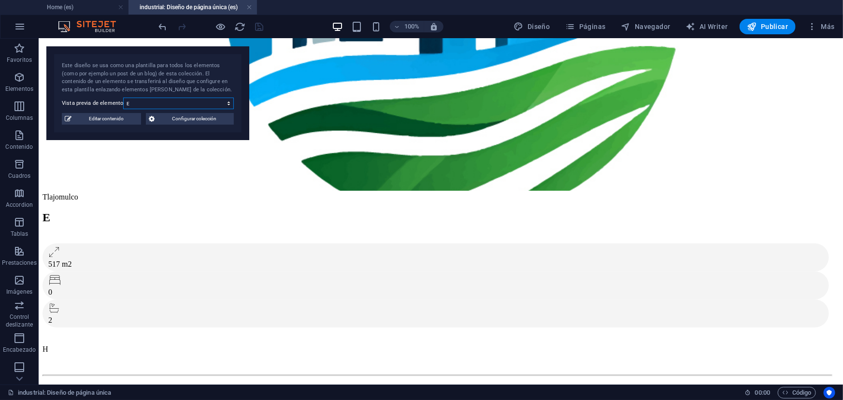
click at [164, 101] on select "TERRENO EN PARQUE INDUSTRIAL SOBRE AV LOPEZ MATEOS E S L" at bounding box center [178, 104] width 111 height 12
select select "68dce066138015d5ed0fd59c"
click at [123, 98] on select "TERRENO EN PARQUE INDUSTRIAL SOBRE AV LOPEZ MATEOS E S L" at bounding box center [178, 104] width 111 height 12
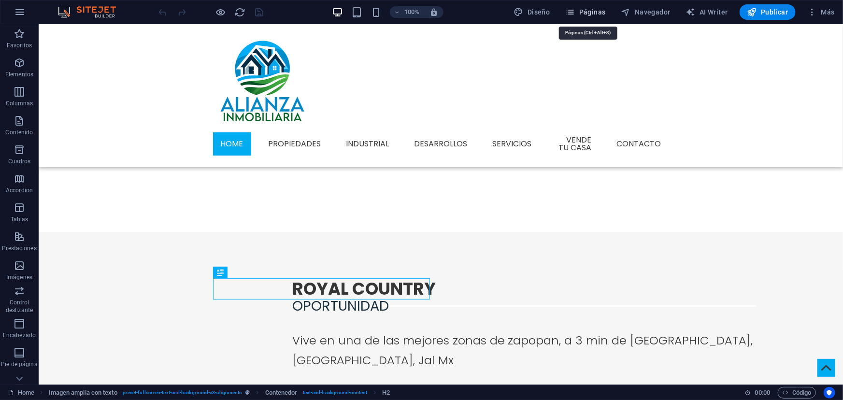
click at [609, 10] on button "Páginas" at bounding box center [586, 11] width 48 height 15
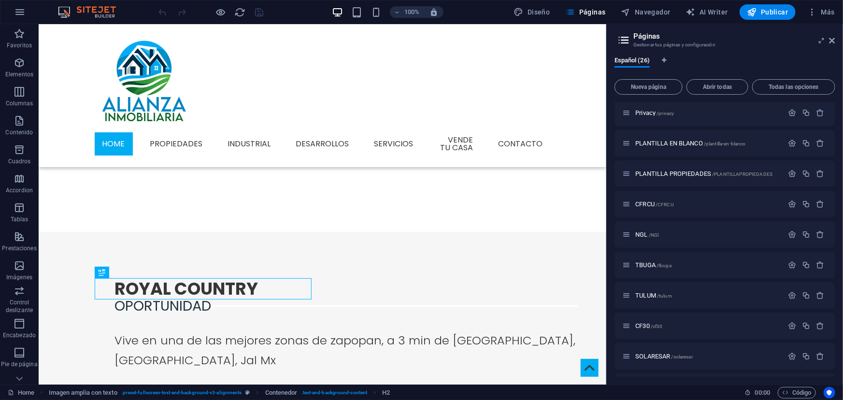
scroll to position [517, 0]
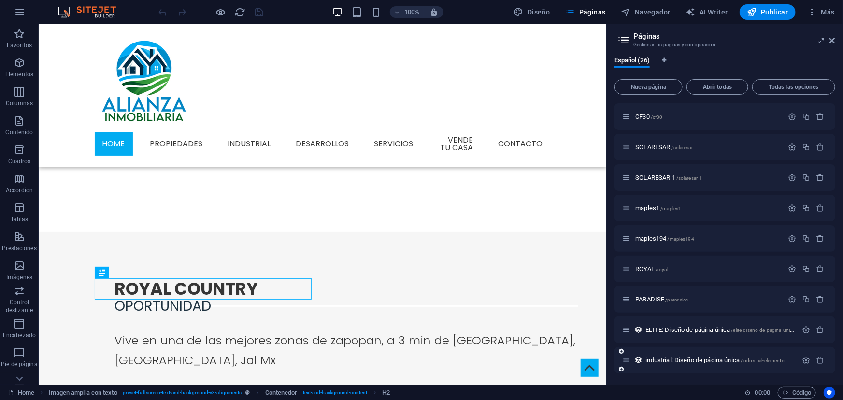
click at [666, 363] on div "industrial: Diseño de página única /industrial-elemento" at bounding box center [710, 360] width 175 height 11
click at [667, 360] on span "industrial: Diseño de página única /industrial-elemento" at bounding box center [715, 360] width 139 height 7
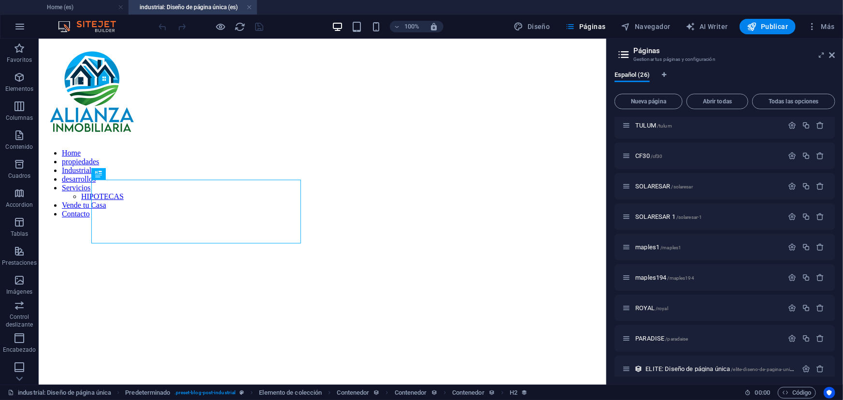
scroll to position [247, 0]
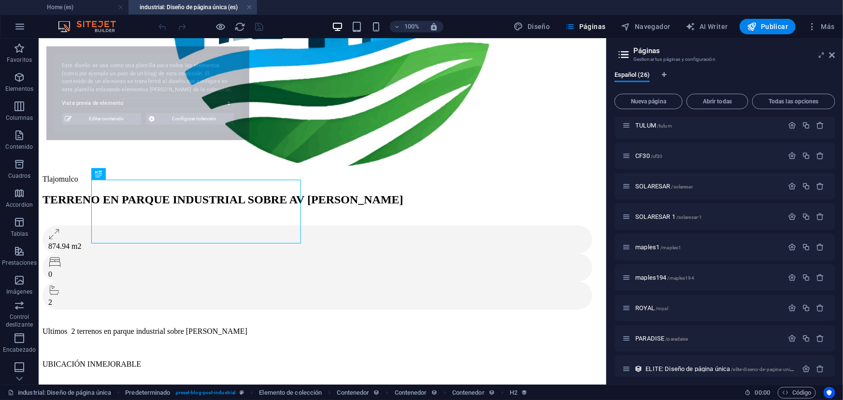
select select "68dce066138015d5ed0fd59c"
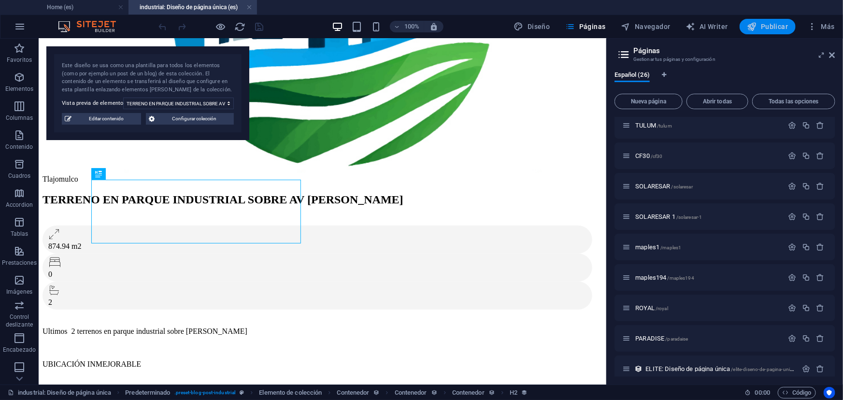
click at [765, 26] on span "Publicar" at bounding box center [768, 27] width 41 height 10
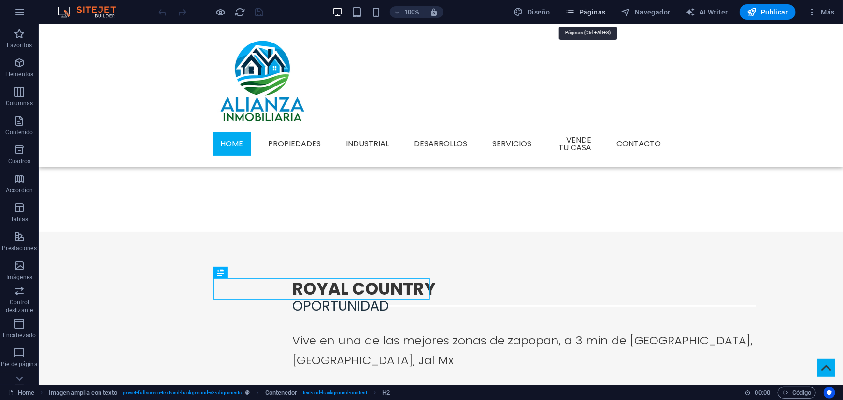
click at [576, 15] on icon "button" at bounding box center [571, 12] width 10 height 10
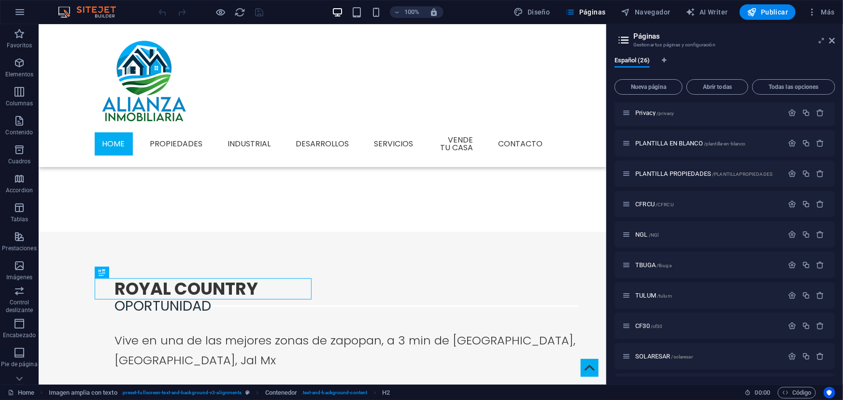
scroll to position [517, 0]
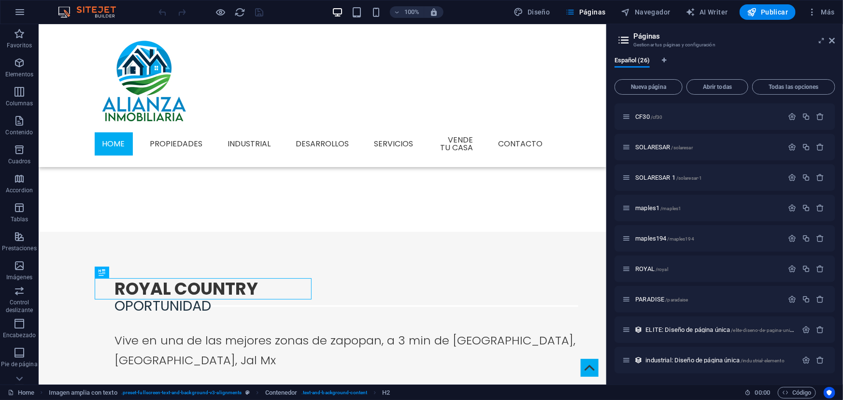
click at [658, 361] on span "industrial: Diseño de página única /industrial-elemento" at bounding box center [715, 360] width 139 height 7
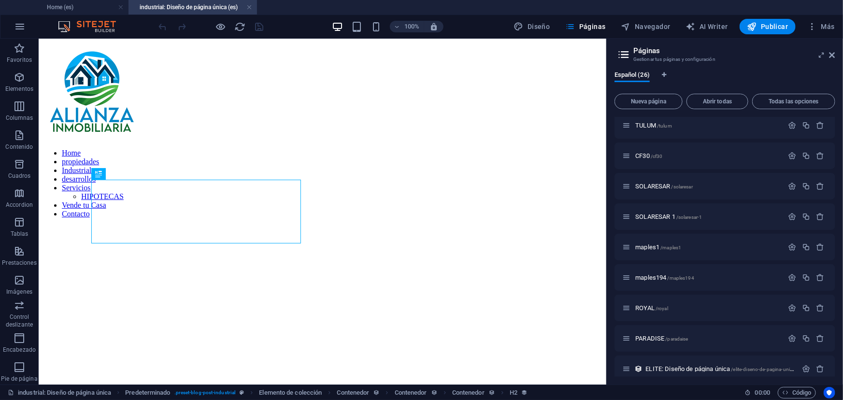
scroll to position [247, 0]
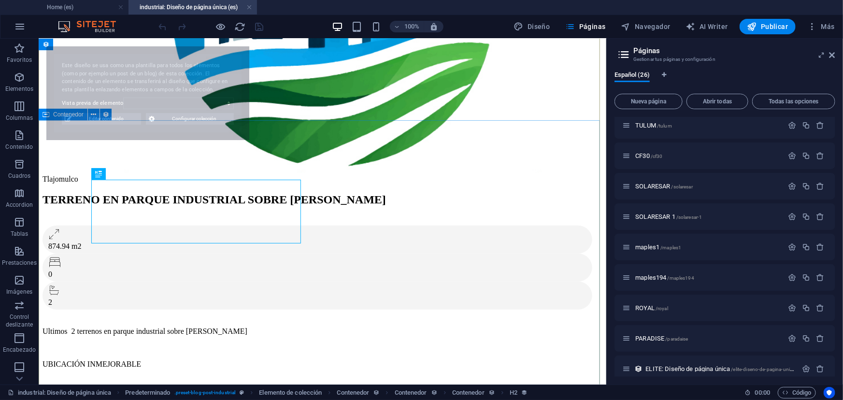
select select "68dce066138015d5ed0fd59c"
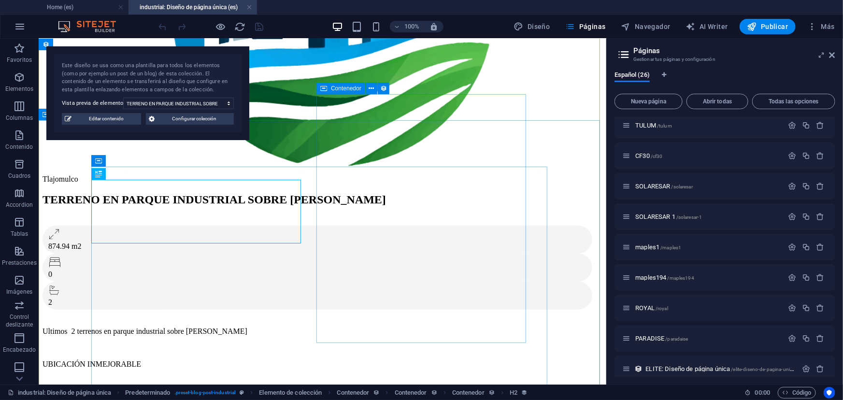
scroll to position [203, 0]
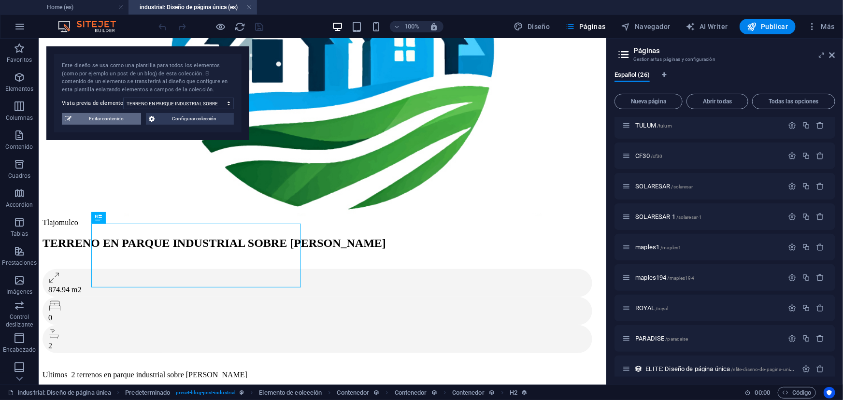
click at [109, 122] on span "Editar contenido" at bounding box center [106, 119] width 64 height 12
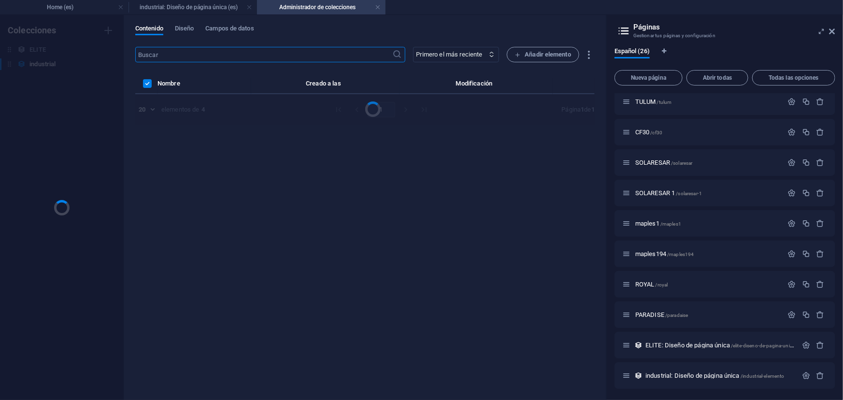
scroll to position [0, 0]
select select "Terreno"
select select "VENTA"
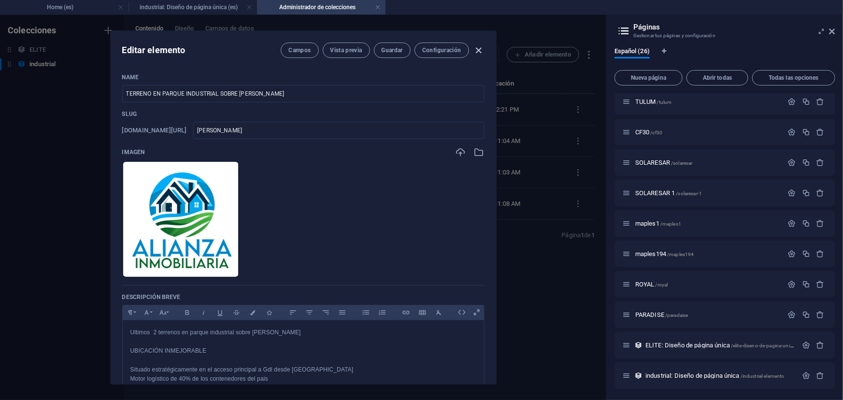
click at [475, 51] on icon "button" at bounding box center [478, 50] width 11 height 11
checkbox input "false"
type input "[PERSON_NAME]"
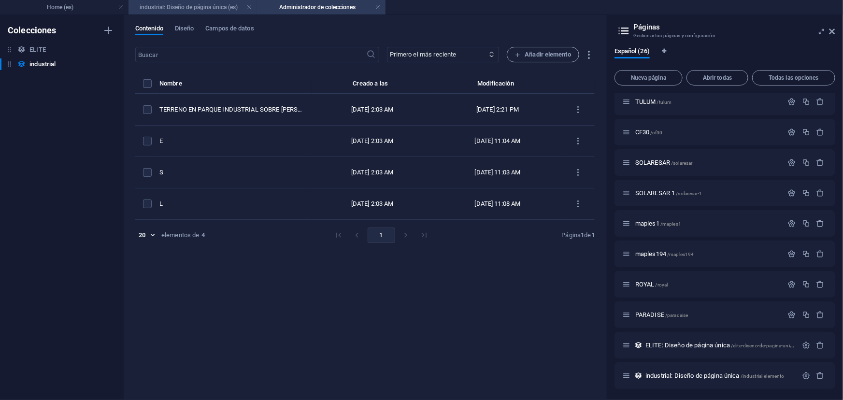
click at [208, 8] on h4 "industrial: Diseño de página única (es)" at bounding box center [193, 7] width 129 height 11
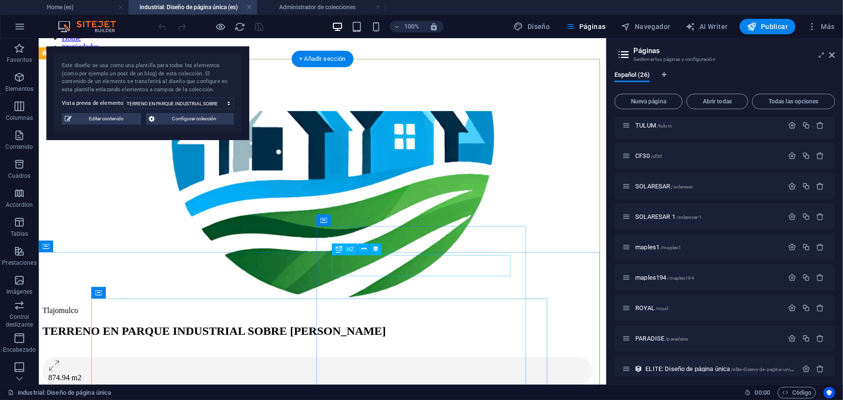
scroll to position [159, 0]
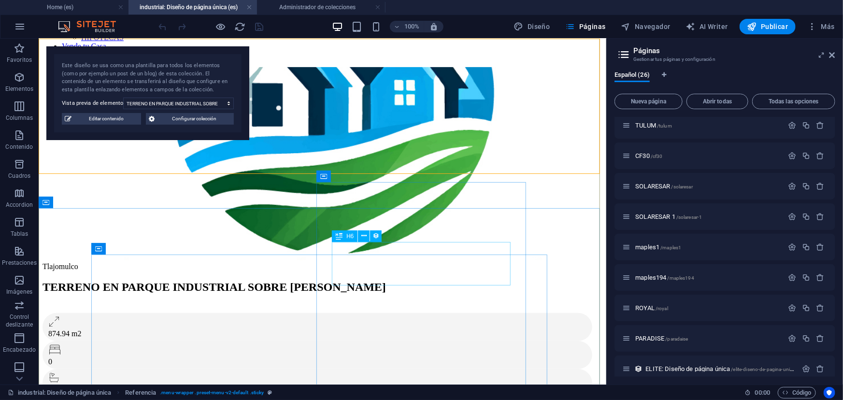
scroll to position [247, 0]
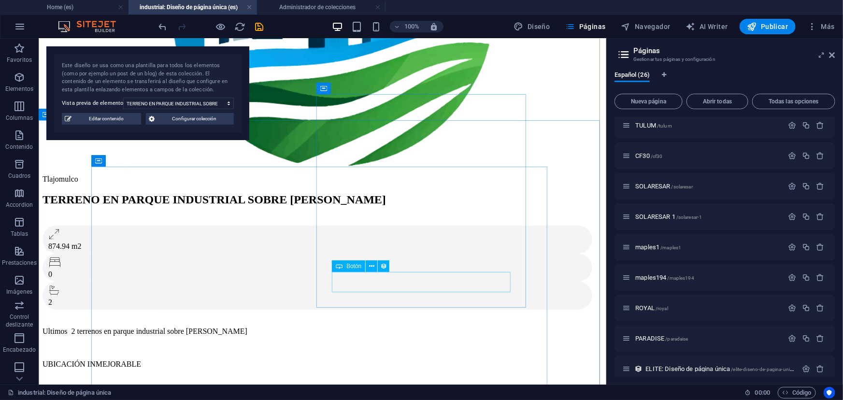
click at [358, 265] on span "Botón" at bounding box center [354, 266] width 15 height 6
select select "%"
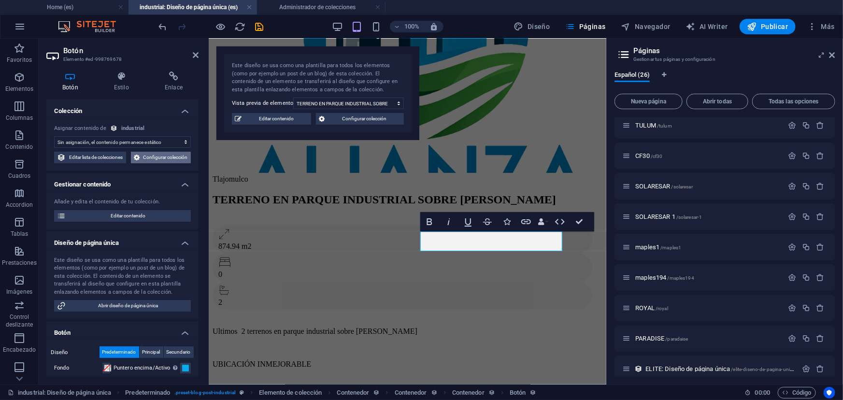
click at [148, 163] on span "Configurar colección" at bounding box center [165, 158] width 45 height 12
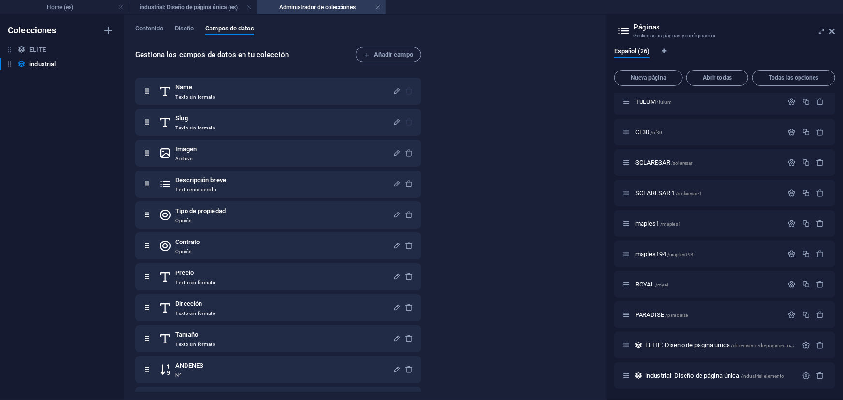
scroll to position [118, 0]
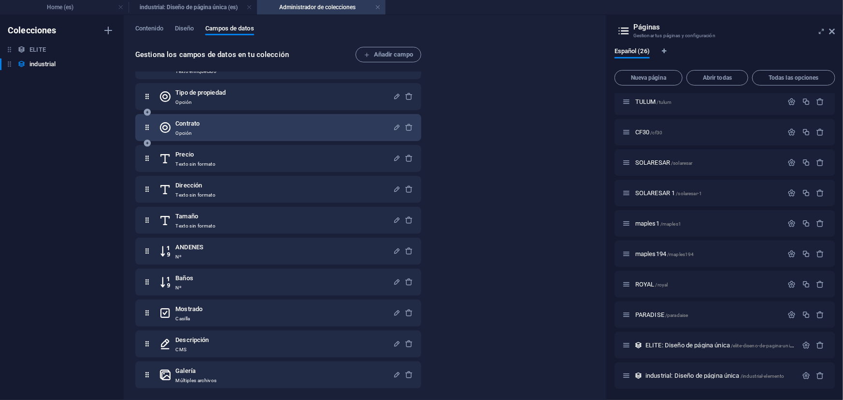
click at [218, 131] on div "Contrato Opción" at bounding box center [276, 127] width 234 height 19
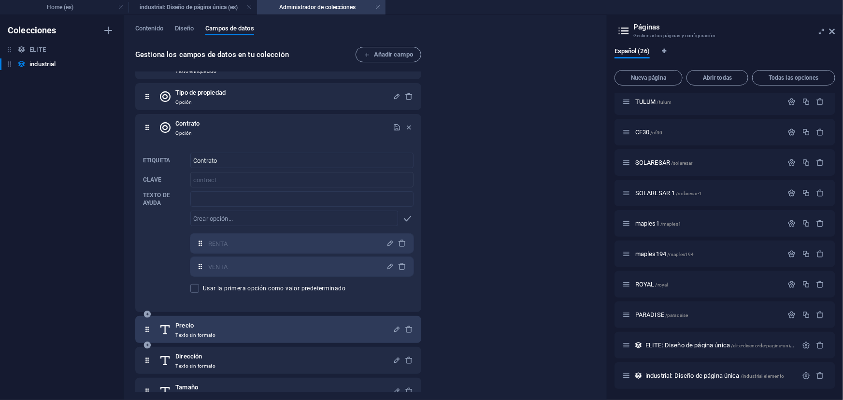
click at [205, 323] on h6 "Precio" at bounding box center [195, 326] width 40 height 12
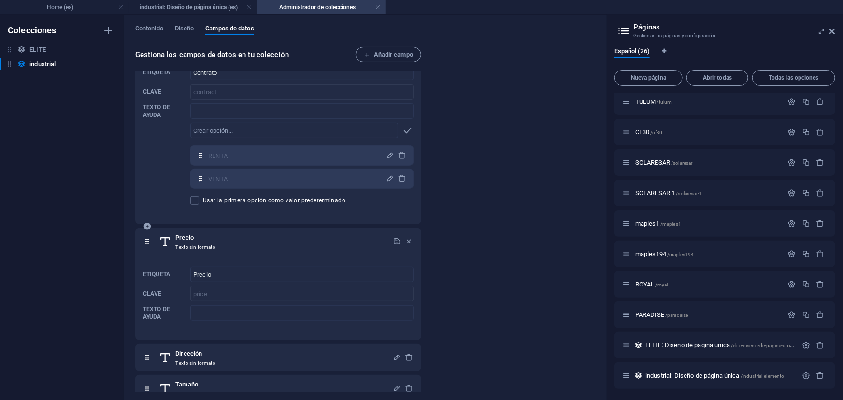
scroll to position [250, 0]
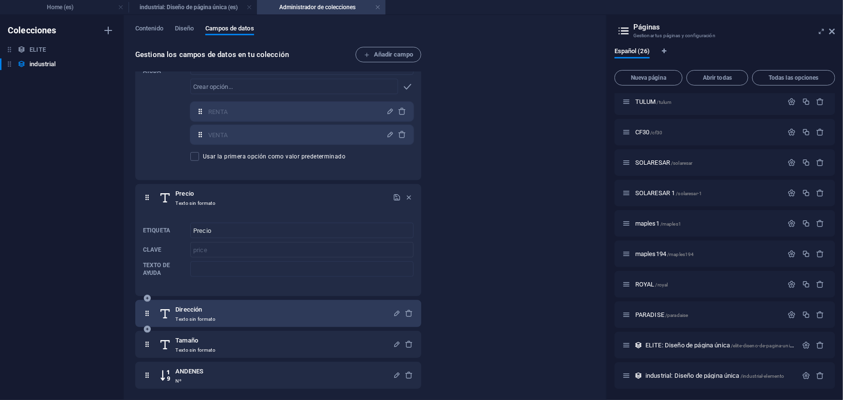
click at [215, 302] on div "Dirección Texto sin formato" at bounding box center [278, 313] width 286 height 27
click at [212, 306] on h6 "Dirección" at bounding box center [195, 310] width 40 height 12
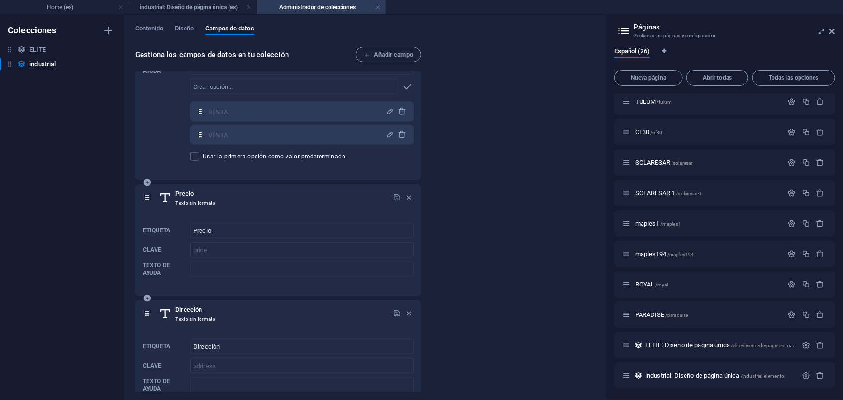
scroll to position [382, 0]
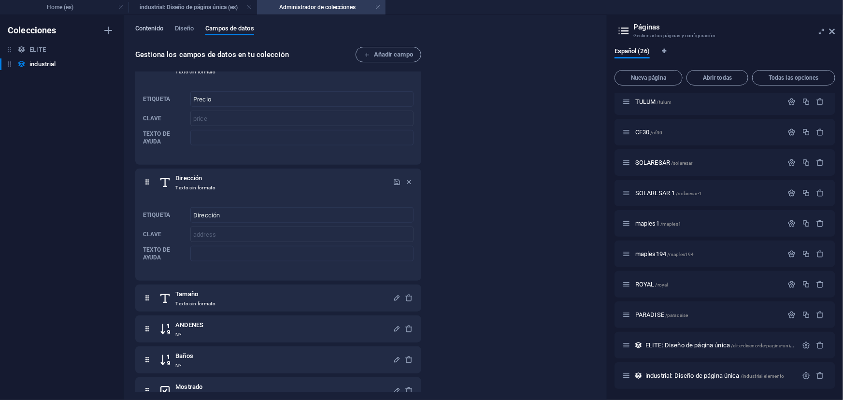
click at [155, 29] on span "Contenido" at bounding box center [149, 30] width 28 height 14
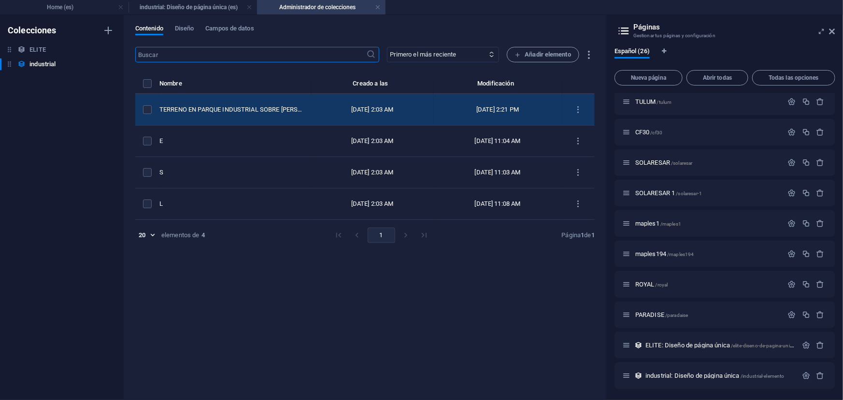
click at [218, 109] on div "TERRENO EN PARQUE INDUSTRIAL SOBRE [PERSON_NAME]" at bounding box center [232, 109] width 145 height 9
select select "Terreno"
select select "VENTA"
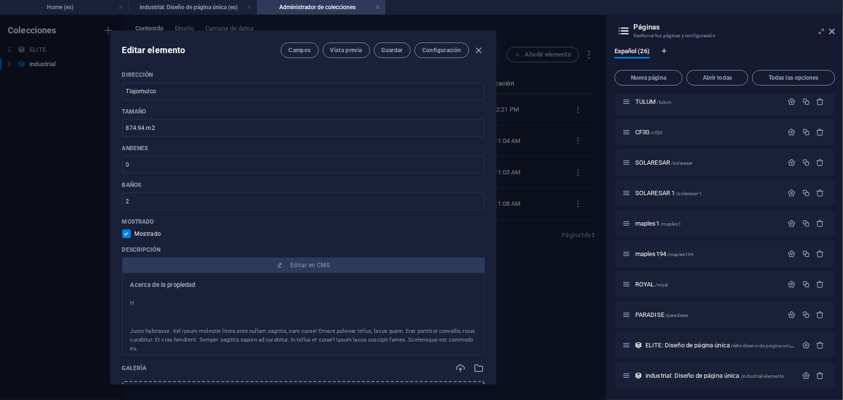
scroll to position [527, 0]
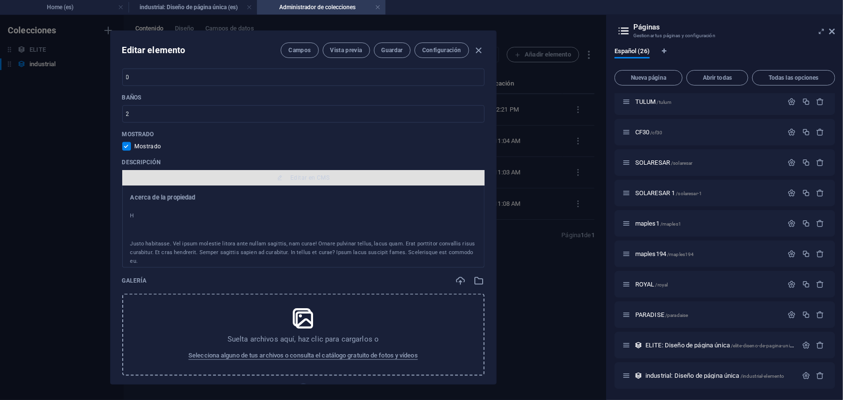
click at [303, 175] on span "Editar en CMS" at bounding box center [309, 178] width 39 height 8
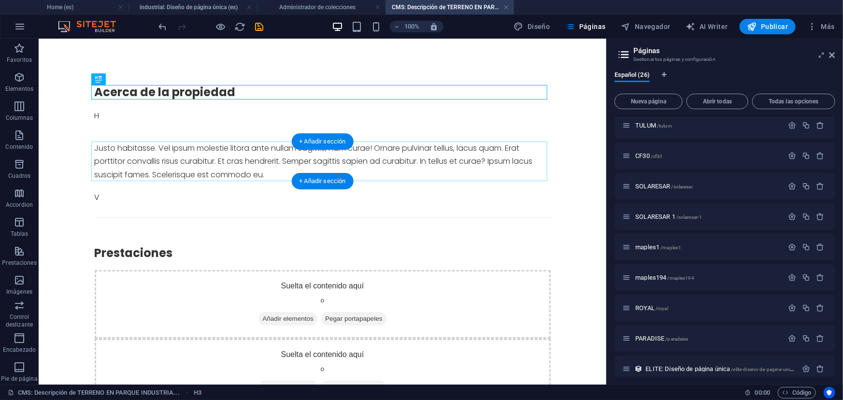
scroll to position [0, 0]
click at [214, 145] on div "Justo habitasse. Vel ipsum molestie litora ante nullam sagittis, nam curae! Orn…" at bounding box center [322, 161] width 456 height 40
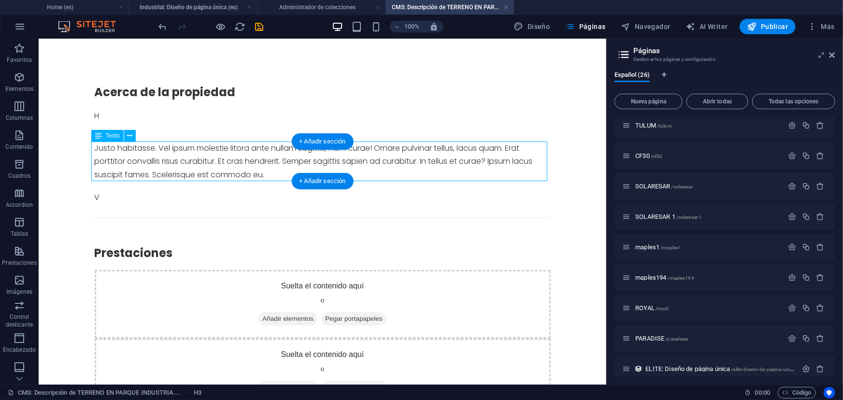
click at [214, 144] on div "Justo habitasse. Vel ipsum molestie litora ante nullam sagittis, nam curae! Orn…" at bounding box center [322, 161] width 456 height 40
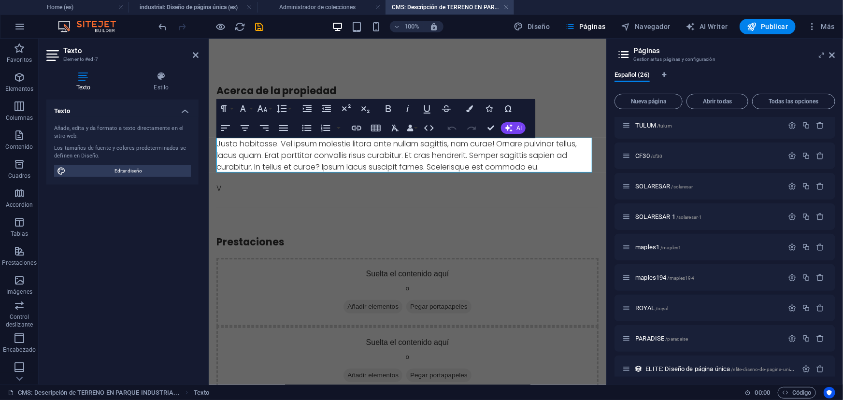
click at [214, 144] on div "Acerca de la propiedad H [PERSON_NAME] habitasse. Vel ipsum molestie litora ant…" at bounding box center [407, 278] width 398 height 481
click at [224, 144] on div "Justo habitasse. Vel ipsum molestie litora ante nullam sagittis, nam curae! Orn…" at bounding box center [407, 155] width 382 height 35
drag, startPoint x: 241, startPoint y: 141, endPoint x: 232, endPoint y: 146, distance: 10.4
click at [241, 142] on div "Justo habitasse. Vel ipsum molestie litora ante nullam sagittis, nam curae! Orn…" at bounding box center [407, 155] width 382 height 35
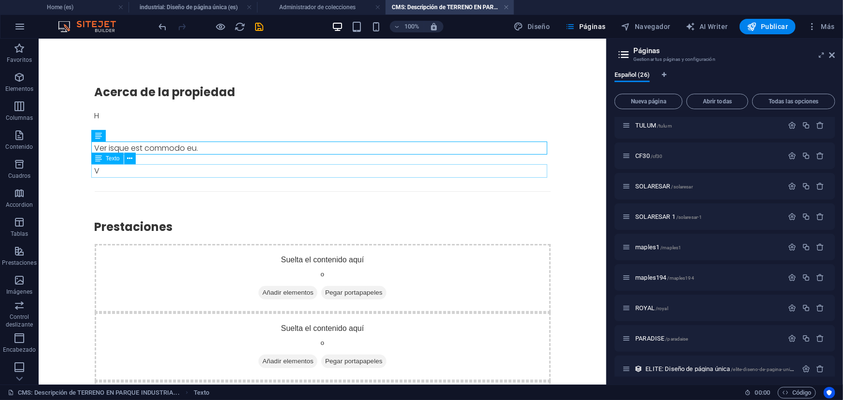
click at [99, 171] on div "V" at bounding box center [322, 170] width 456 height 13
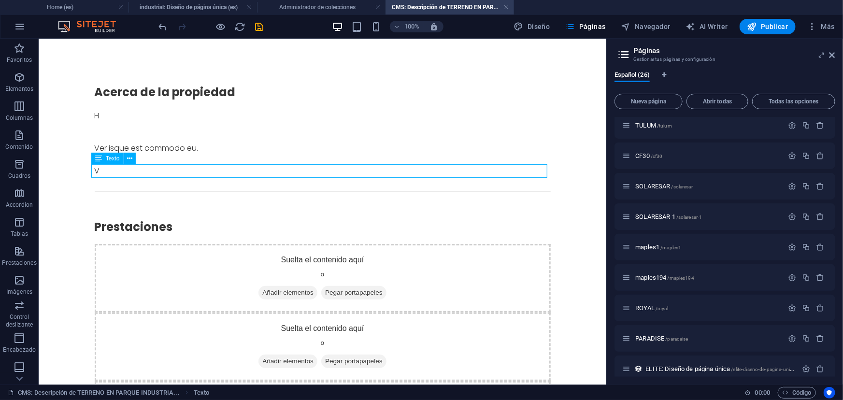
click at [99, 171] on div "V" at bounding box center [322, 170] width 456 height 13
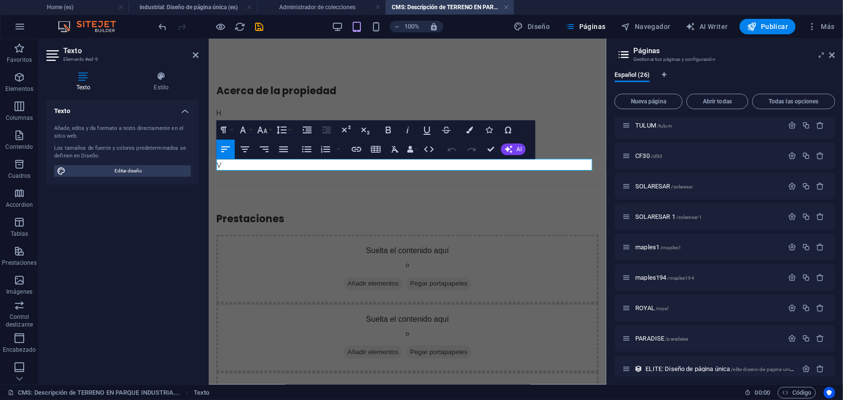
click at [235, 159] on div "V" at bounding box center [407, 165] width 382 height 12
click at [84, 311] on div "Texto Añade, edita y da formato a texto directamente en el sitio web. Los tamañ…" at bounding box center [122, 238] width 152 height 277
click at [290, 163] on div "Ver" at bounding box center [407, 165] width 382 height 12
drag, startPoint x: 287, startPoint y: 167, endPoint x: 239, endPoint y: 169, distance: 47.9
click at [239, 169] on div "Ver Ubicación" at bounding box center [407, 165] width 382 height 12
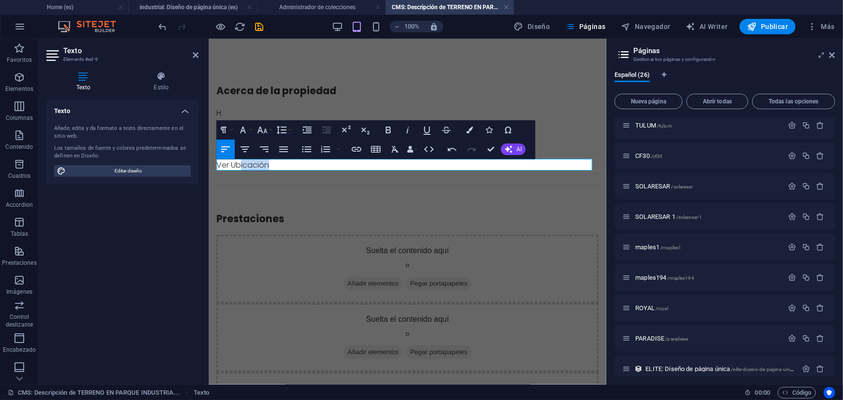
click at [283, 167] on div "Ver Ubicación" at bounding box center [407, 165] width 382 height 12
click at [274, 165] on div "Ver Ubicación" at bounding box center [407, 165] width 382 height 12
drag, startPoint x: 270, startPoint y: 161, endPoint x: 217, endPoint y: 168, distance: 54.1
click at [217, 169] on div "Ver Ub icación" at bounding box center [407, 165] width 382 height 12
click at [359, 152] on icon "button" at bounding box center [357, 150] width 12 height 12
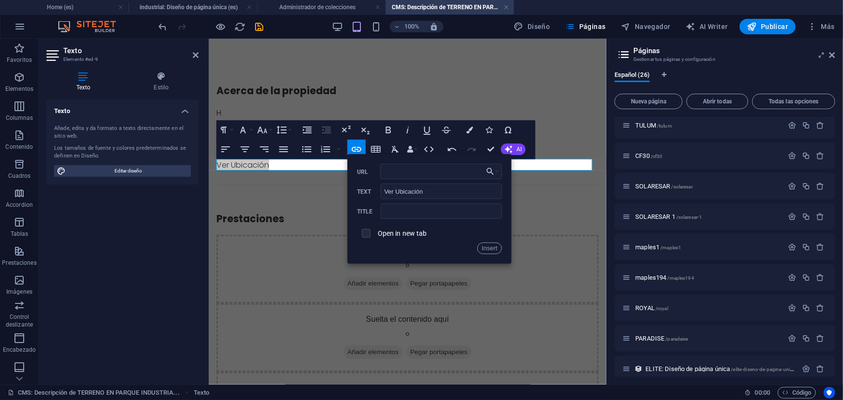
click at [365, 235] on input "checkbox" at bounding box center [365, 232] width 9 height 9
checkbox input "true"
click at [395, 172] on input "URL" at bounding box center [441, 171] width 122 height 15
paste input "[URL][DOMAIN_NAME]"
type input "[URL][DOMAIN_NAME]"
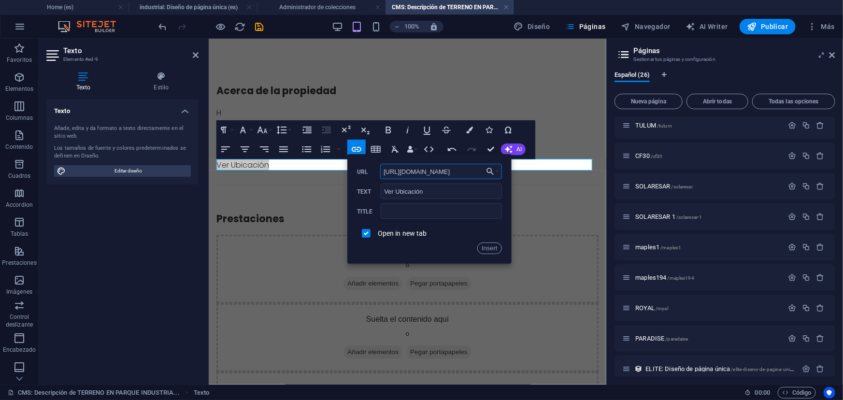
scroll to position [0, 39]
click at [488, 248] on button "Insert" at bounding box center [490, 249] width 25 height 12
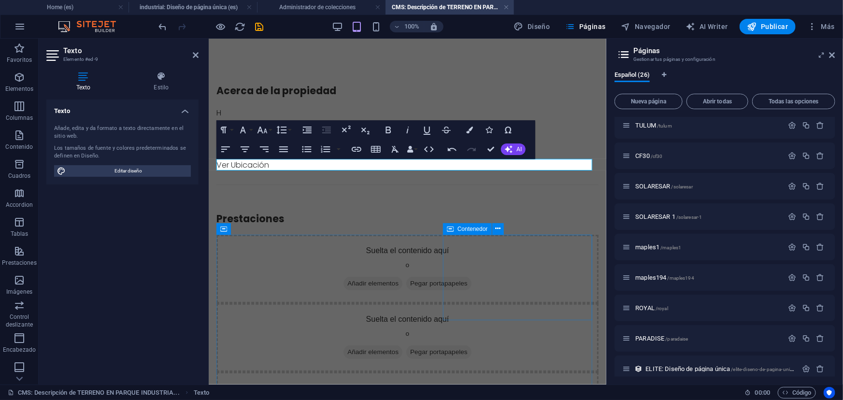
scroll to position [0, 0]
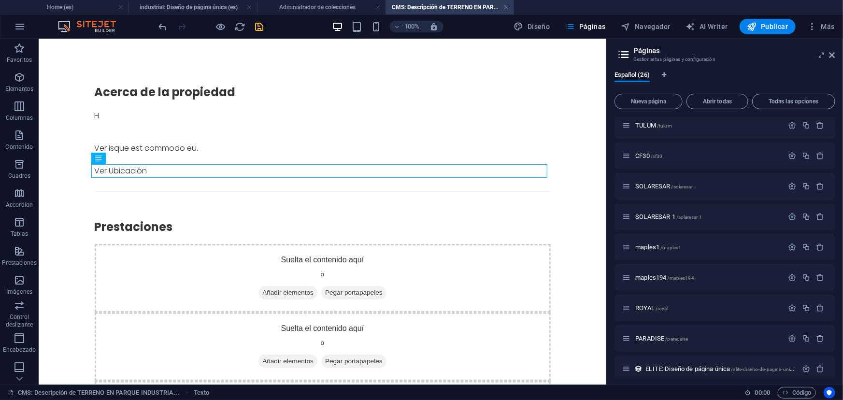
click at [255, 31] on div at bounding box center [211, 26] width 108 height 15
click at [258, 28] on icon "save" at bounding box center [259, 26] width 11 height 11
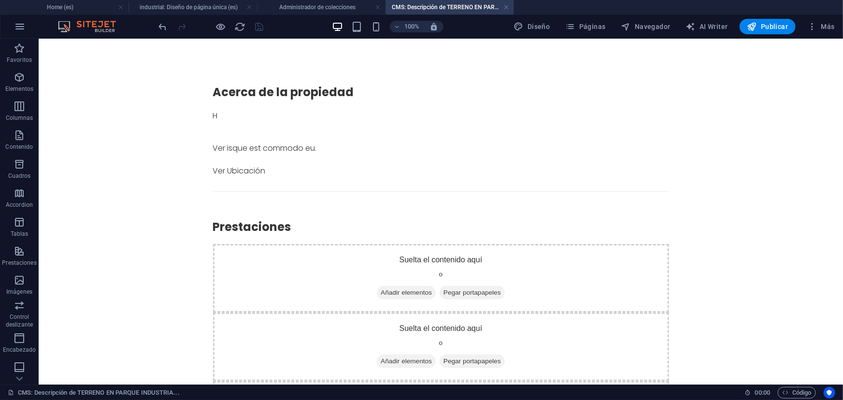
scroll to position [0, 0]
